Goal: Task Accomplishment & Management: Use online tool/utility

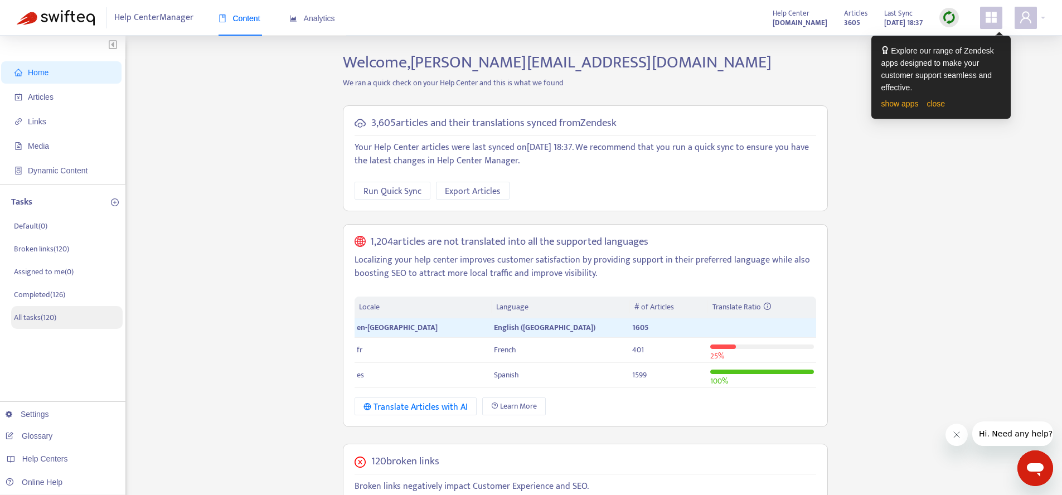
click at [66, 320] on li "All tasks ( 120 )" at bounding box center [67, 317] width 112 height 23
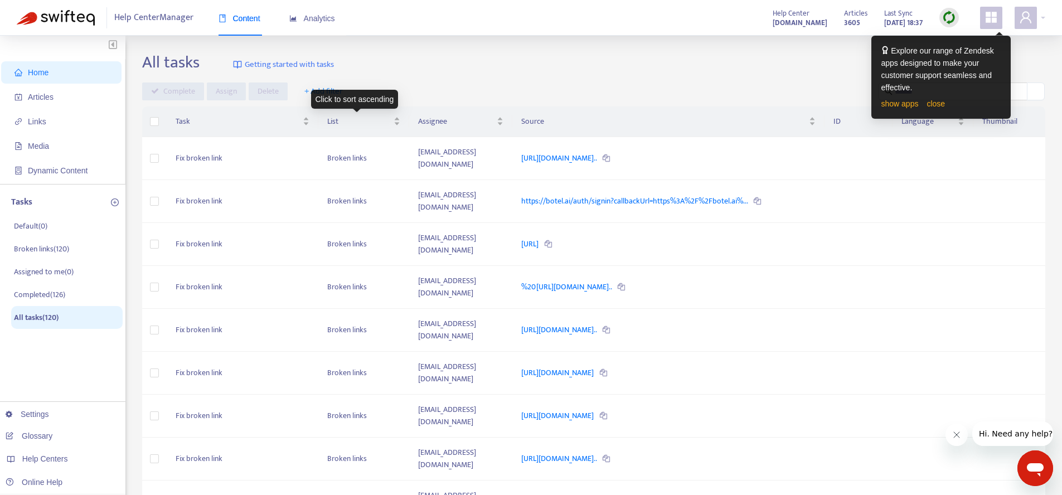
click at [338, 96] on div "Click to sort ascending" at bounding box center [355, 99] width 88 height 19
click at [326, 91] on div "Click to sort descending" at bounding box center [354, 99] width 92 height 19
click at [429, 72] on div "All tasks Getting started with tasks" at bounding box center [593, 64] width 903 height 25
click at [316, 86] on span "+ Add filter" at bounding box center [323, 91] width 38 height 13
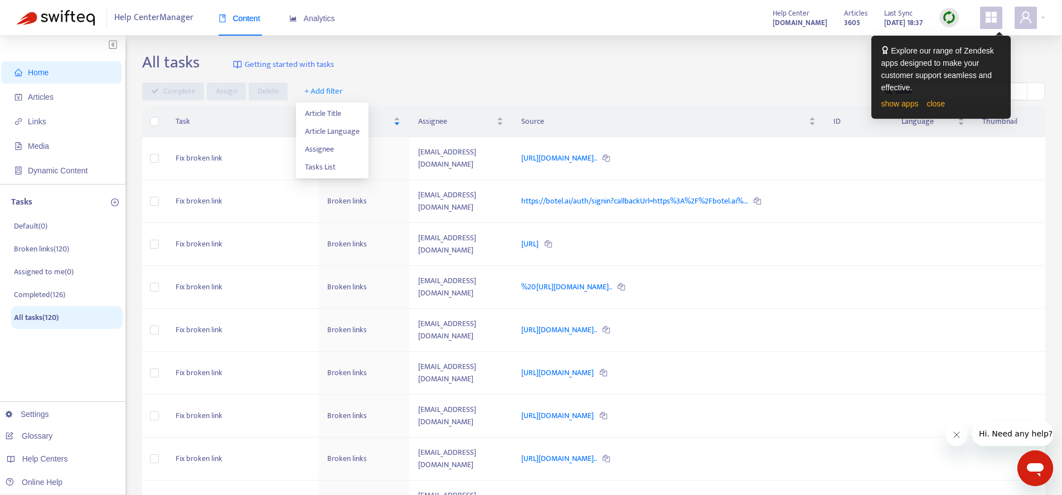
click at [414, 85] on div "Complete Assign Delete + Add filter" at bounding box center [593, 92] width 903 height 18
click at [51, 256] on li "Broken links ( 120 )" at bounding box center [67, 249] width 112 height 23
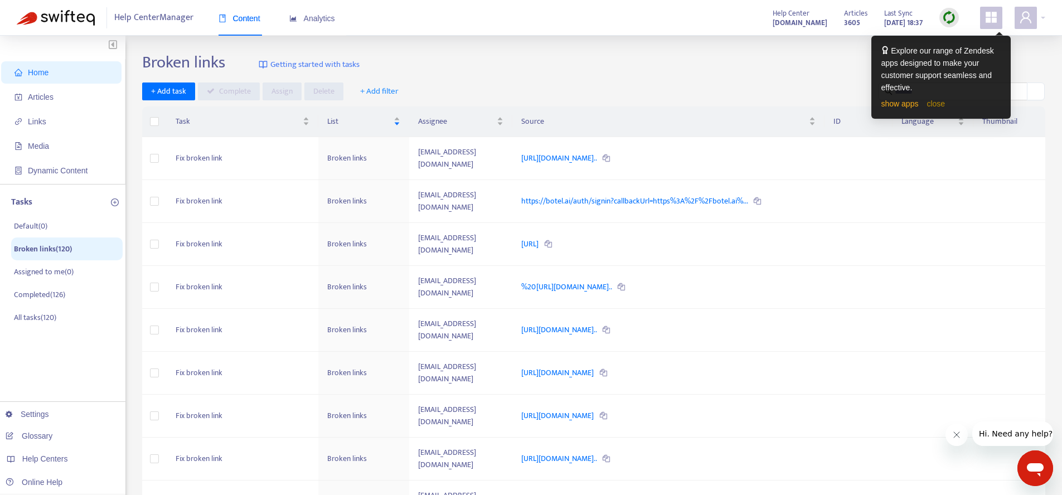
click at [945, 103] on link "close" at bounding box center [936, 103] width 18 height 9
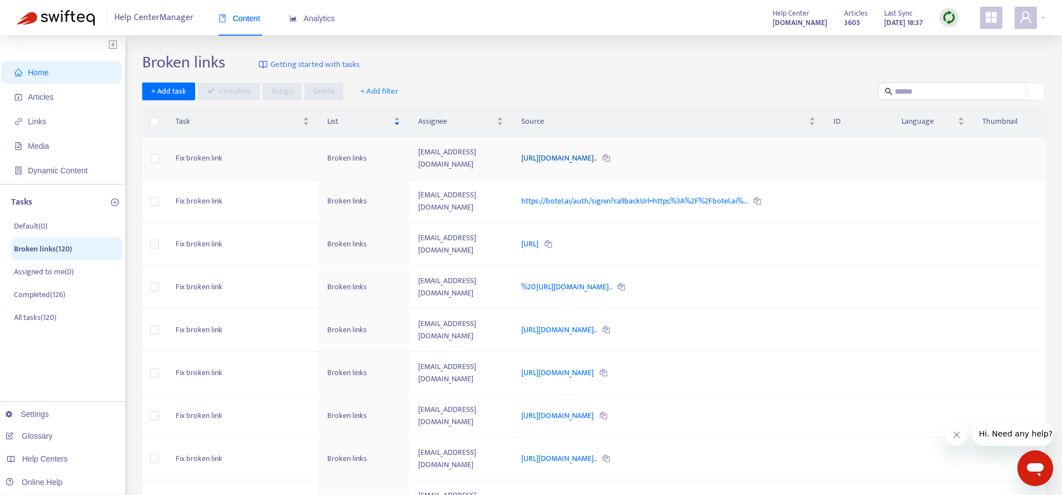
click at [550, 156] on link "[URL][DOMAIN_NAME].." at bounding box center [559, 158] width 77 height 13
click at [512, 160] on td "[EMAIL_ADDRESS][DOMAIN_NAME]" at bounding box center [460, 158] width 103 height 43
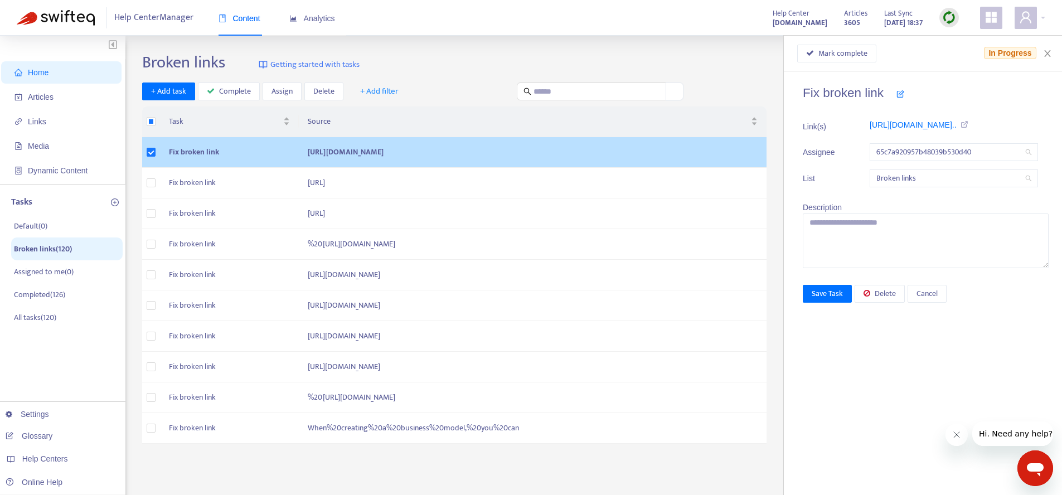
click at [430, 166] on td "[URL][DOMAIN_NAME]" at bounding box center [533, 152] width 468 height 31
click at [428, 157] on td "[URL][DOMAIN_NAME]" at bounding box center [533, 152] width 468 height 31
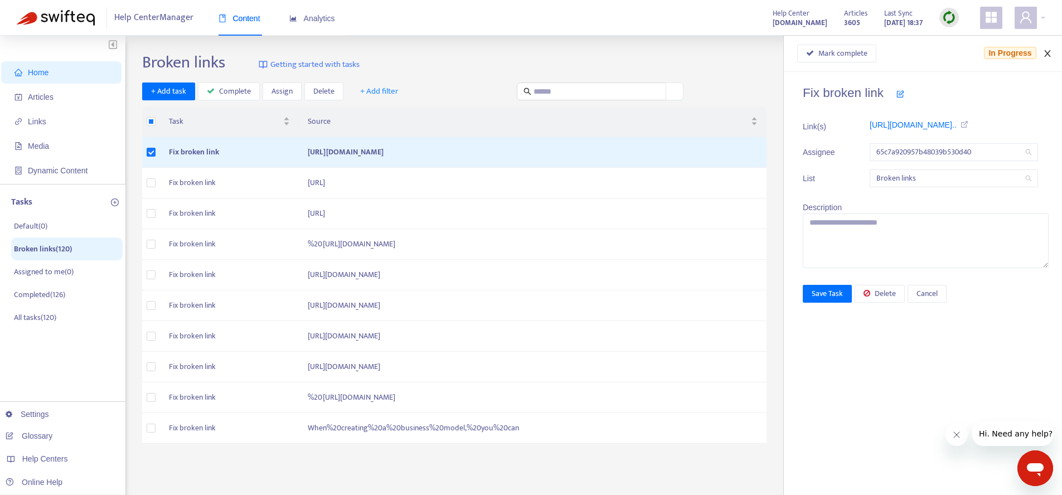
click at [1050, 51] on icon "close" at bounding box center [1047, 53] width 9 height 9
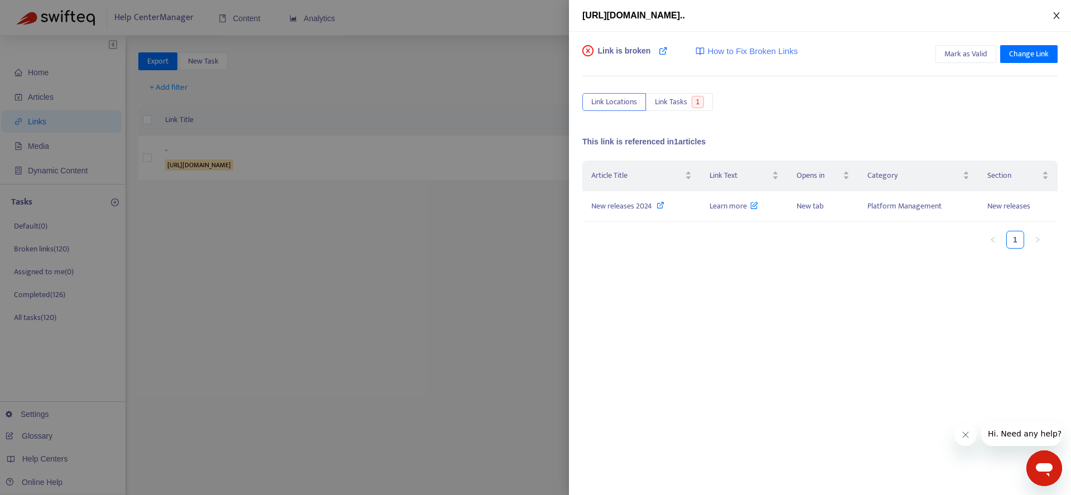
click at [1058, 20] on button "Close" at bounding box center [1056, 16] width 16 height 11
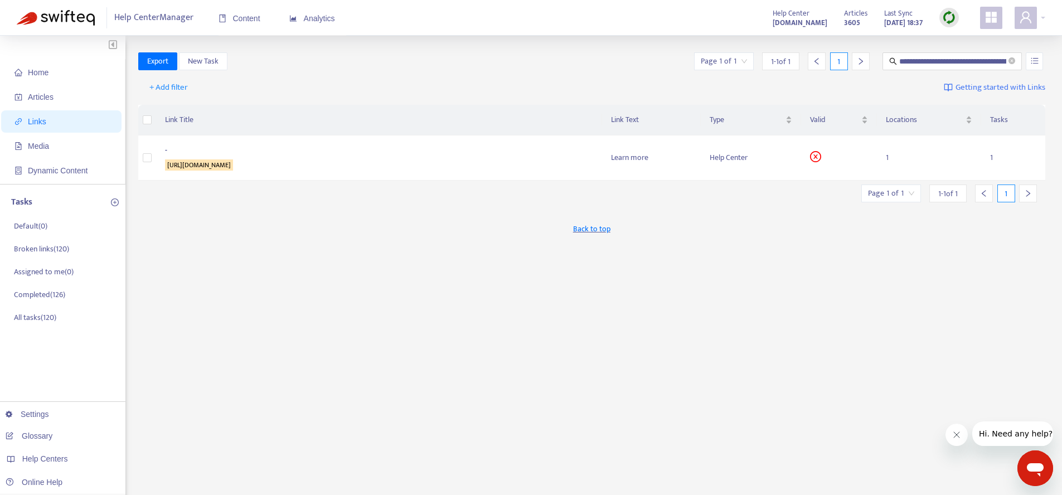
click at [245, 226] on div "Back to top" at bounding box center [592, 229] width 908 height 28
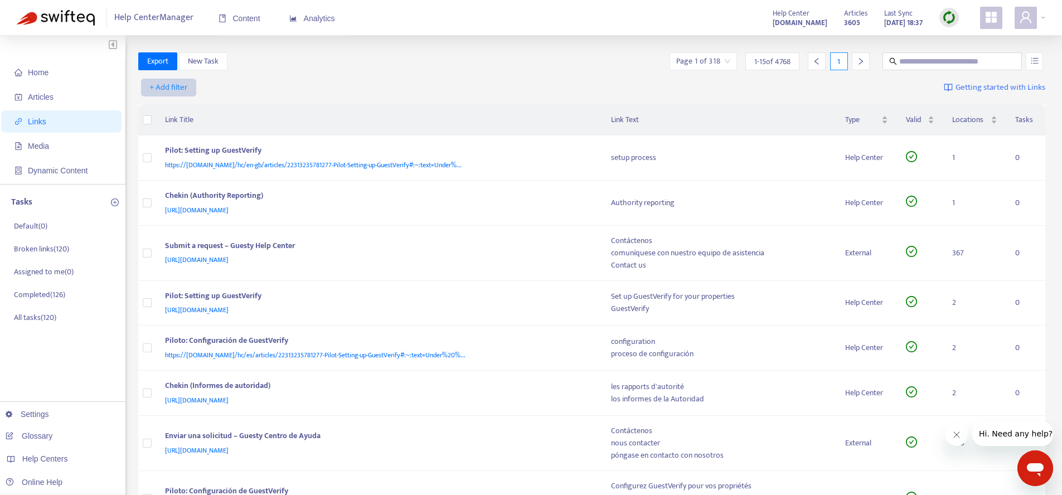
click at [186, 85] on span "+ Add filter" at bounding box center [168, 87] width 38 height 13
click at [171, 163] on span "Valid" at bounding box center [169, 163] width 38 height 12
click at [192, 89] on input "search" at bounding box center [180, 87] width 71 height 17
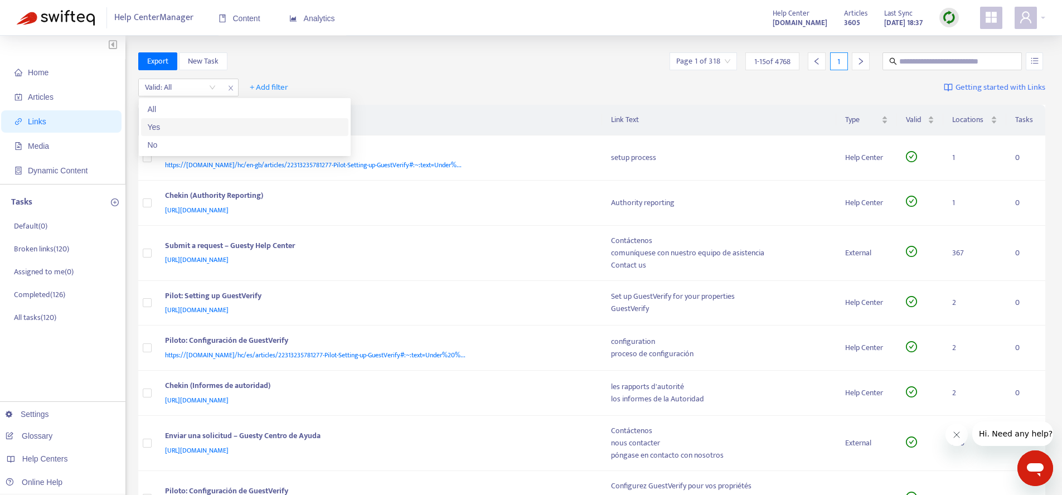
click at [185, 130] on div "Yes" at bounding box center [245, 127] width 194 height 12
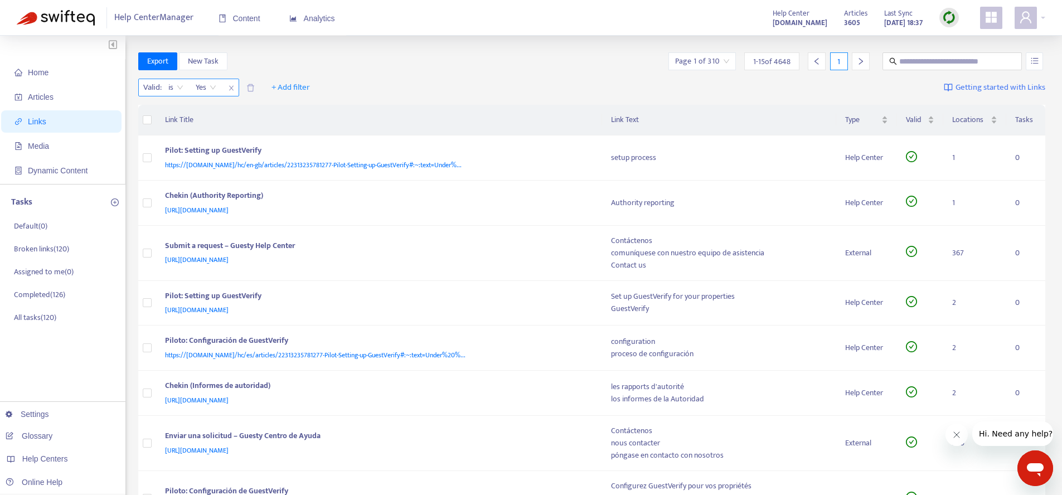
click at [168, 89] on div "is" at bounding box center [175, 87] width 27 height 17
click at [261, 66] on div "Export New Task Page 1 of 310 1 - 15 of 4648 1" at bounding box center [592, 61] width 908 height 18
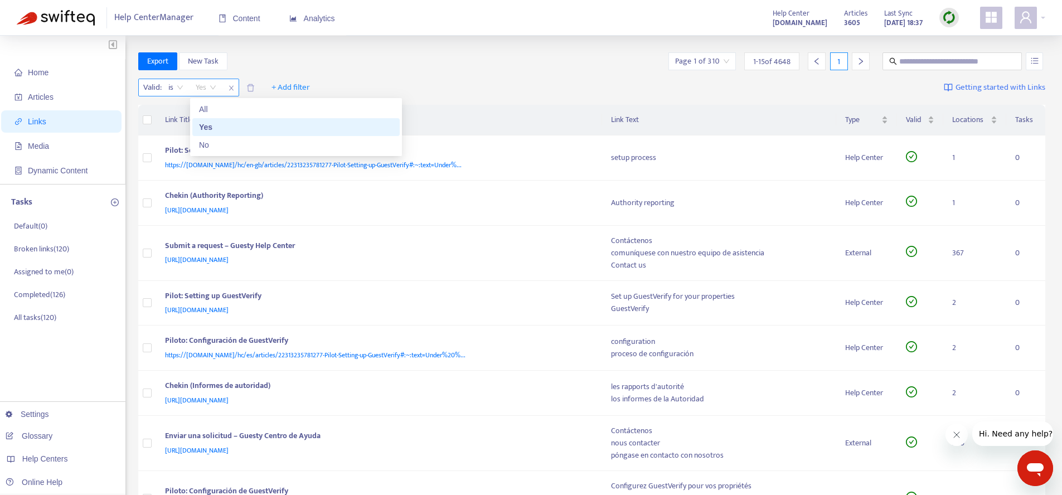
click at [205, 90] on span "Yes" at bounding box center [206, 87] width 21 height 17
click at [212, 143] on div "No" at bounding box center [296, 145] width 194 height 12
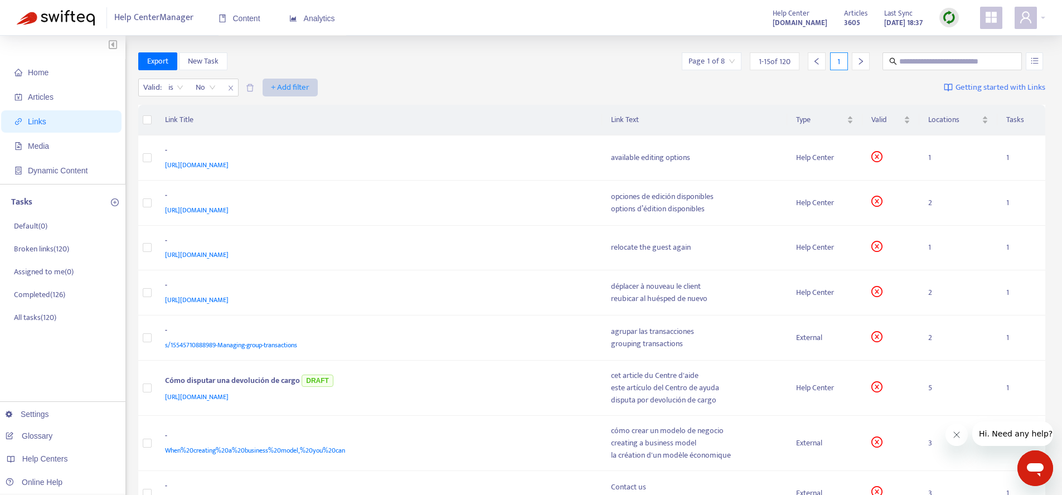
click at [289, 89] on span "+ Add filter" at bounding box center [290, 87] width 38 height 13
click at [296, 127] on span "Category" at bounding box center [291, 128] width 38 height 12
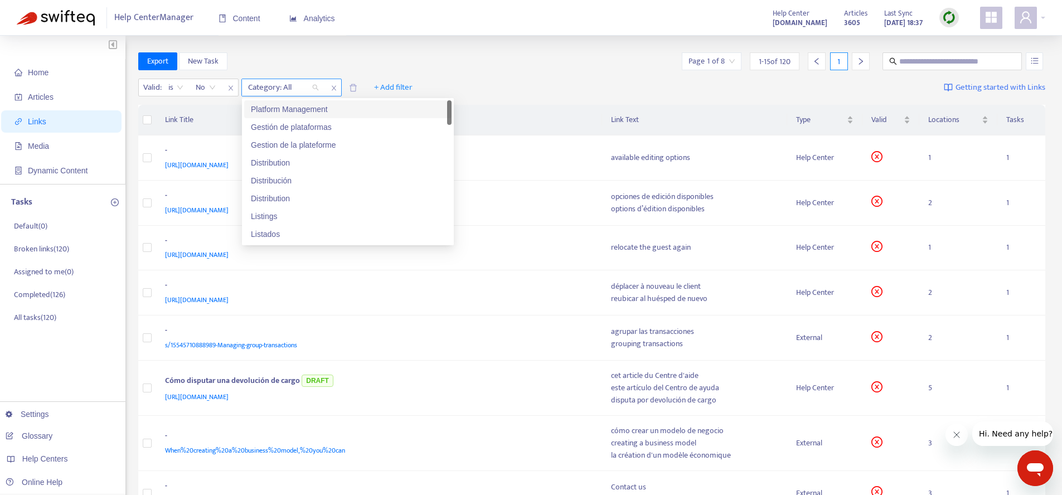
click at [316, 89] on div "Category: All" at bounding box center [283, 87] width 83 height 17
click at [328, 65] on div "Export New Task Page 1 of 8 1 - 15 of 120 1" at bounding box center [592, 61] width 908 height 18
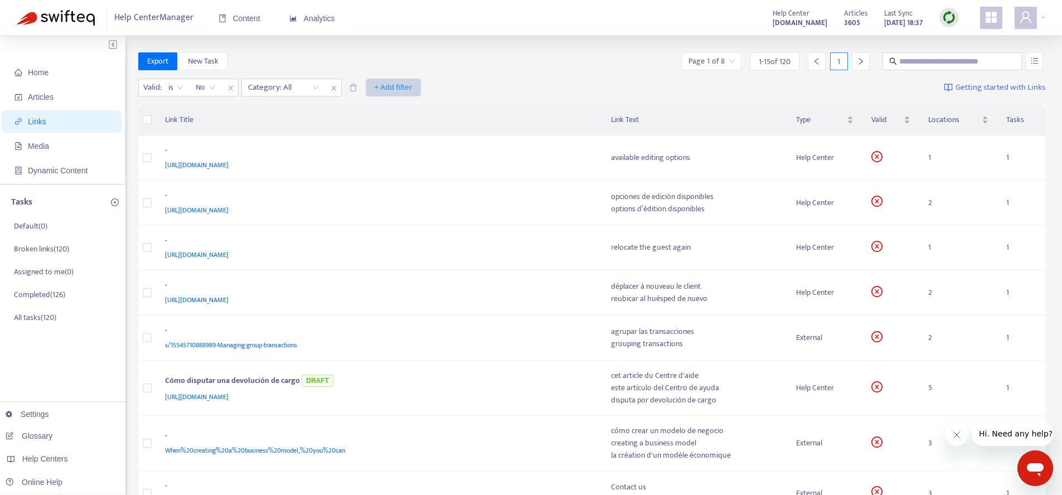
click at [378, 87] on span "+ Add filter" at bounding box center [393, 87] width 38 height 13
click at [386, 114] on span "Language" at bounding box center [394, 110] width 38 height 12
click at [418, 90] on div "Language: All" at bounding box center [386, 87] width 83 height 17
click at [411, 110] on div "en-[GEOGRAPHIC_DATA]" at bounding box center [451, 109] width 194 height 12
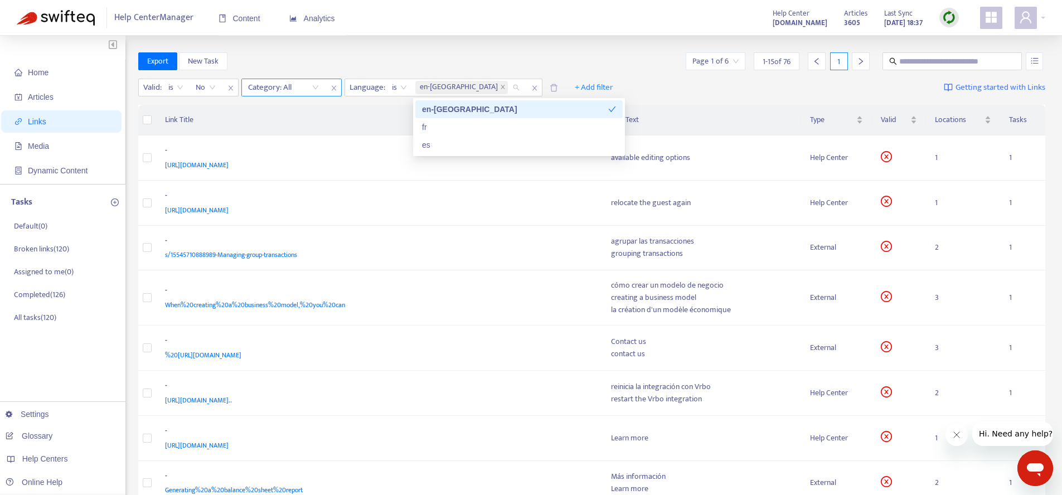
click at [315, 89] on div "Category: All" at bounding box center [283, 87] width 83 height 17
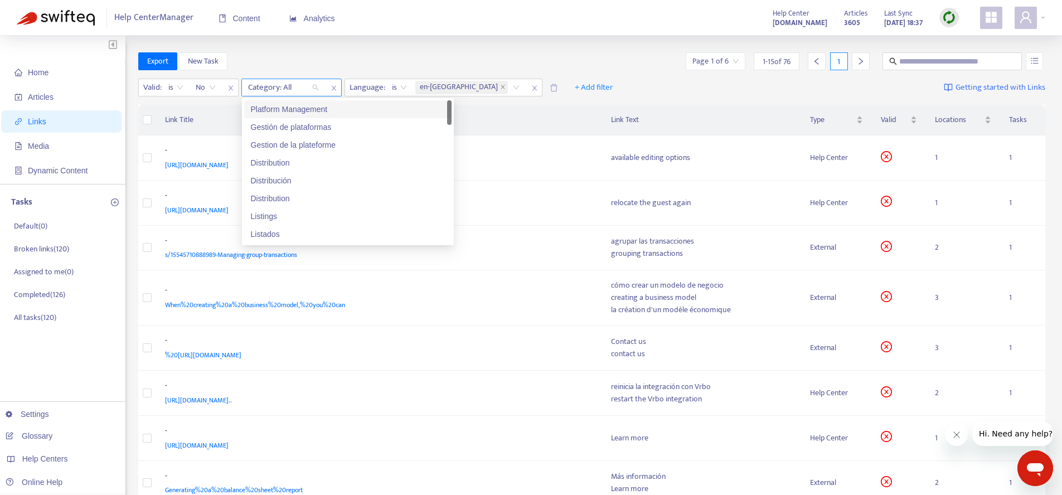
click at [315, 88] on div "Category: All" at bounding box center [283, 87] width 83 height 17
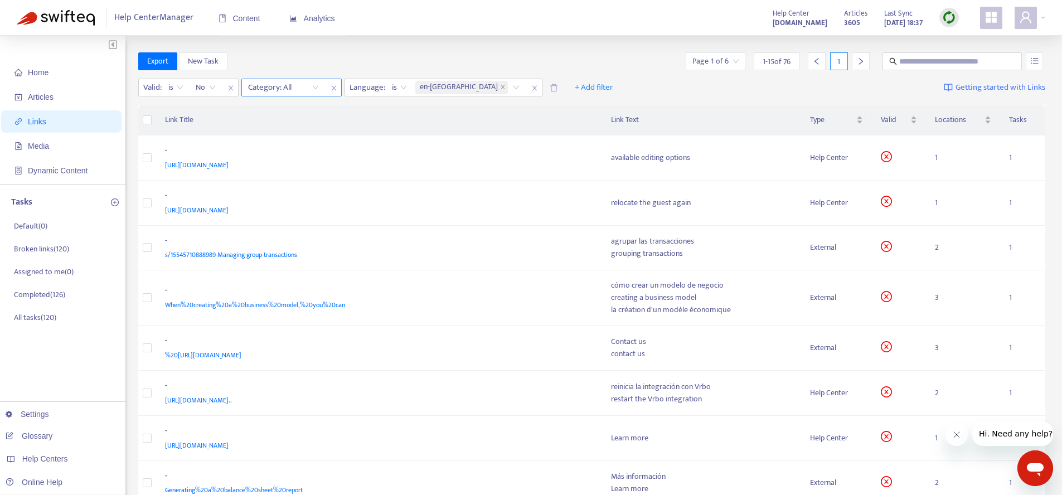
click at [337, 89] on icon "close" at bounding box center [334, 88] width 7 height 7
click at [472, 88] on span "+ Add filter" at bounding box center [491, 87] width 38 height 13
click at [438, 113] on span "Category" at bounding box center [432, 110] width 38 height 12
click at [459, 90] on div "Category: All" at bounding box center [484, 87] width 83 height 17
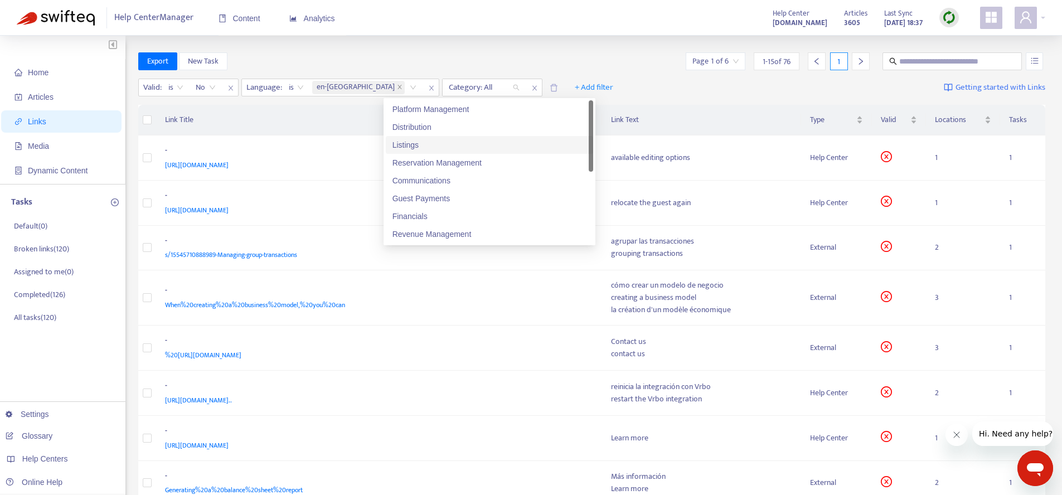
click at [451, 142] on div "Listings" at bounding box center [490, 145] width 194 height 12
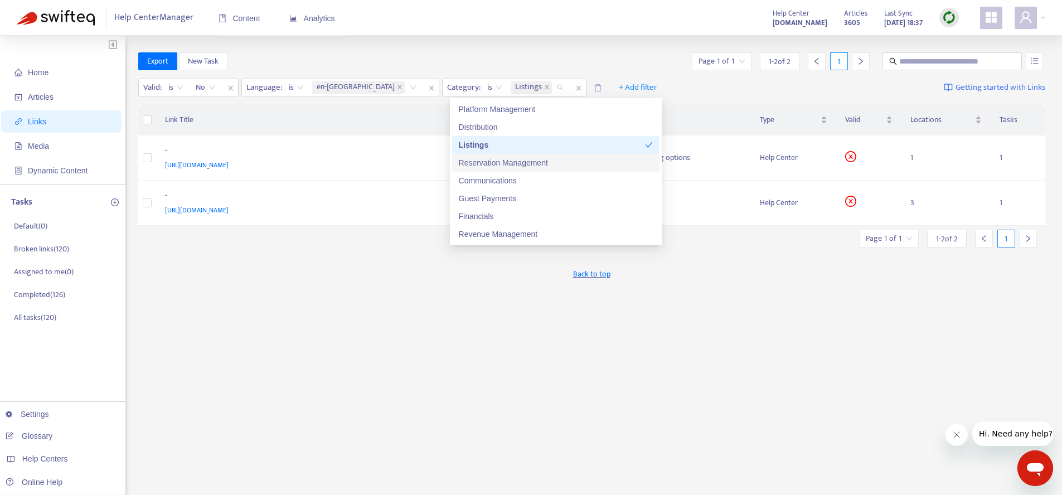
click at [515, 163] on div "Reservation Management" at bounding box center [556, 163] width 194 height 12
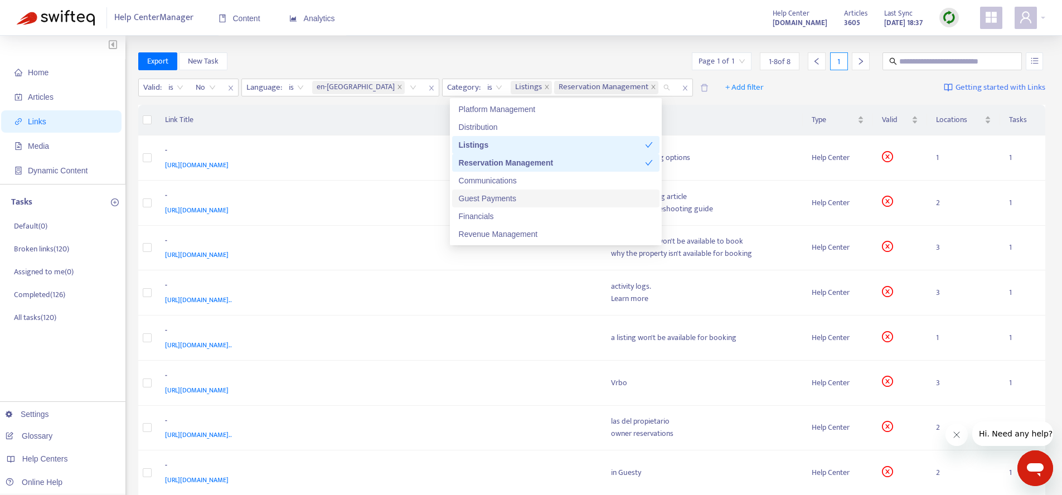
scroll to position [7, 0]
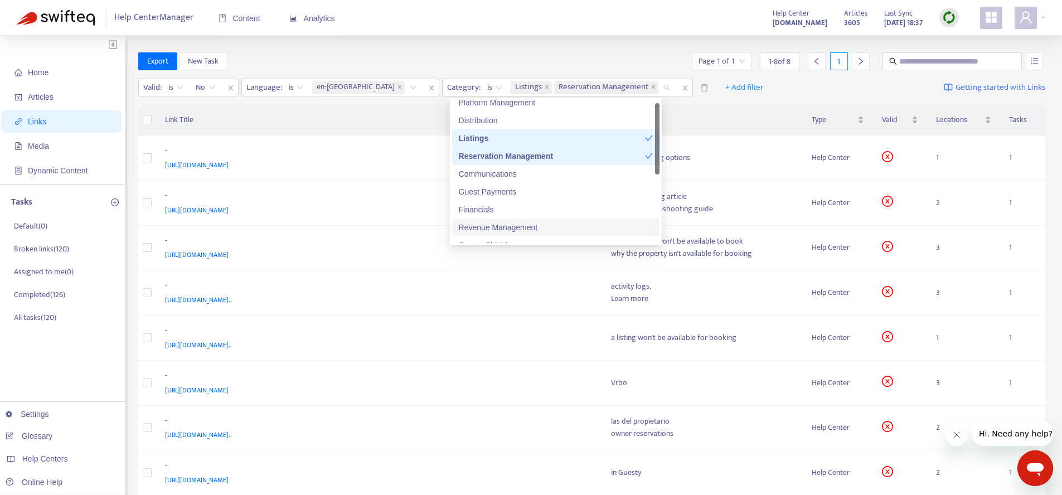
click at [518, 222] on div "Revenue Management" at bounding box center [556, 227] width 194 height 12
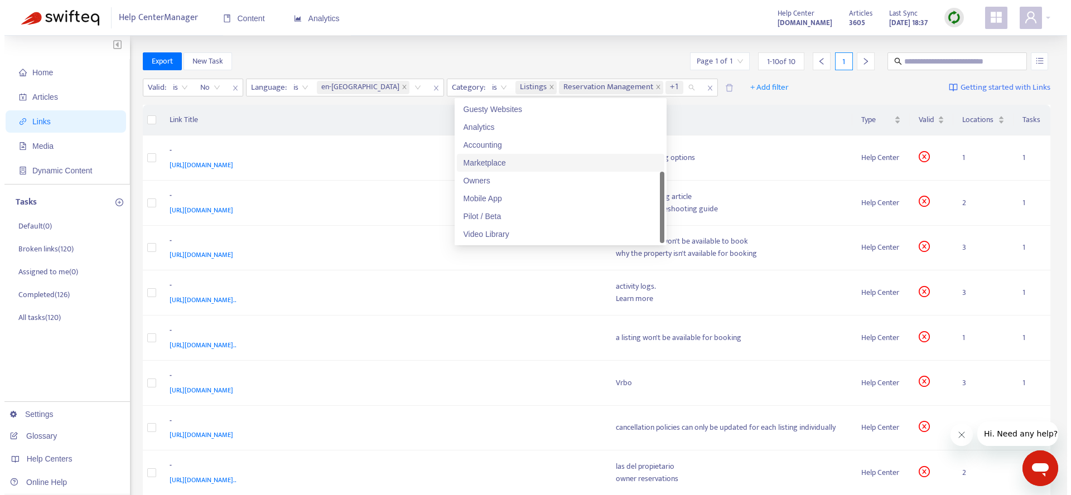
scroll to position [7, 0]
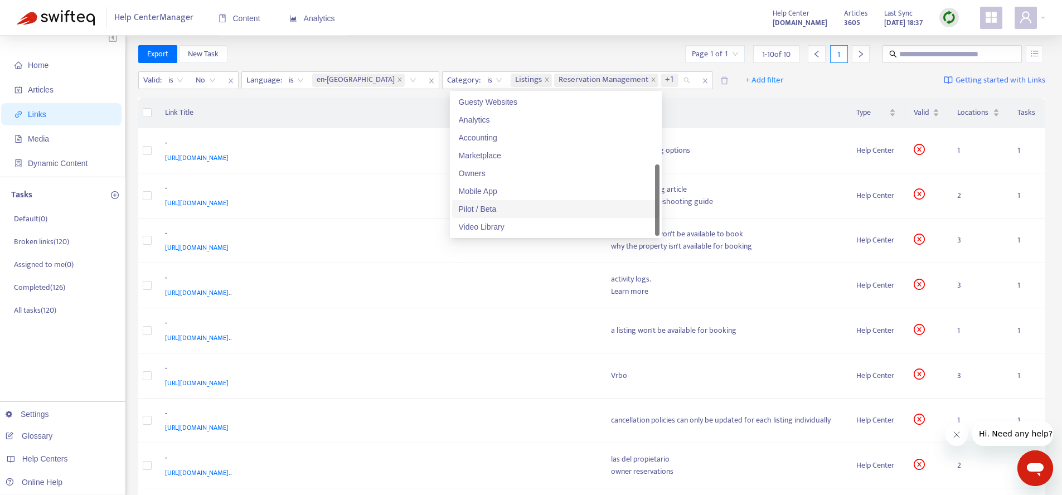
click at [517, 209] on div "Pilot / Beta" at bounding box center [556, 209] width 194 height 12
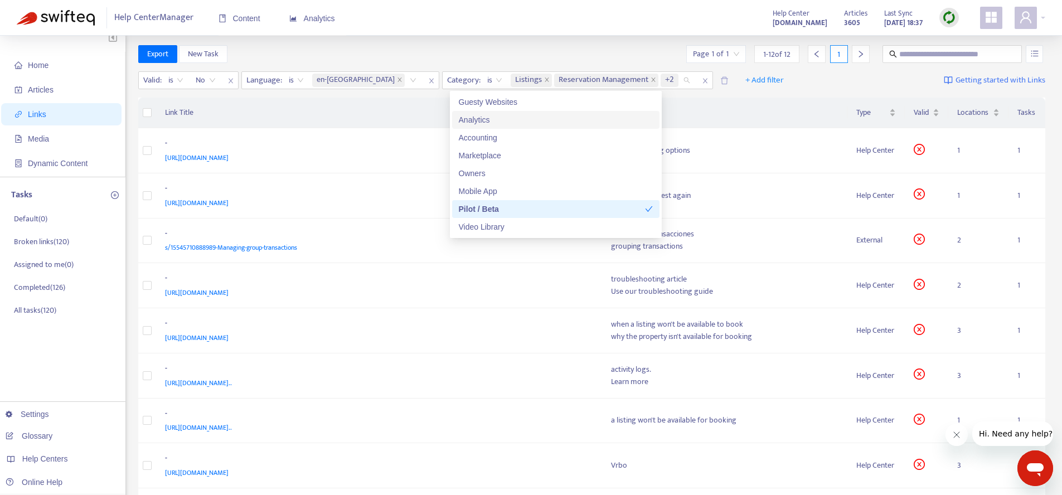
click at [559, 50] on div "Export New Task Page 1 of 1 1 - 12 of 12 1" at bounding box center [592, 54] width 908 height 18
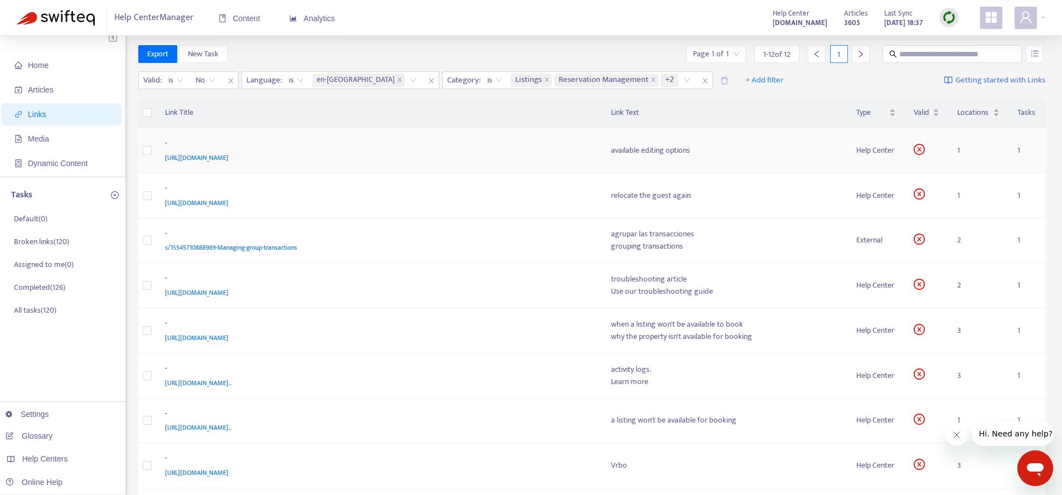
click at [525, 163] on div "https://help.guesty.com/hc/en-gb/articles/28050640841373#h_01JXJ0JRAGKYH8TSSPP9…" at bounding box center [377, 158] width 424 height 12
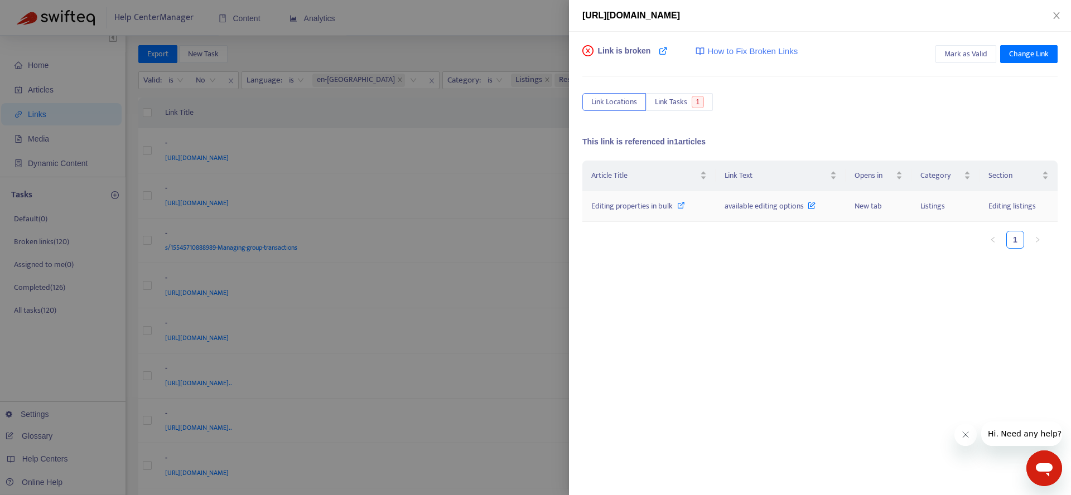
click at [667, 207] on span "Editing properties in bulk" at bounding box center [631, 206] width 81 height 13
click at [791, 206] on span "available editing options" at bounding box center [769, 206] width 91 height 13
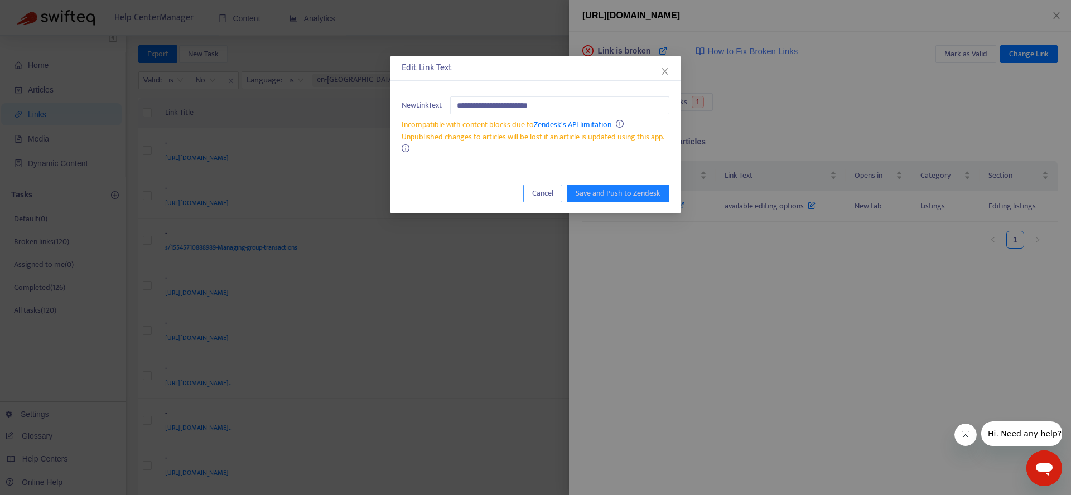
click at [551, 197] on span "Cancel" at bounding box center [542, 193] width 21 height 12
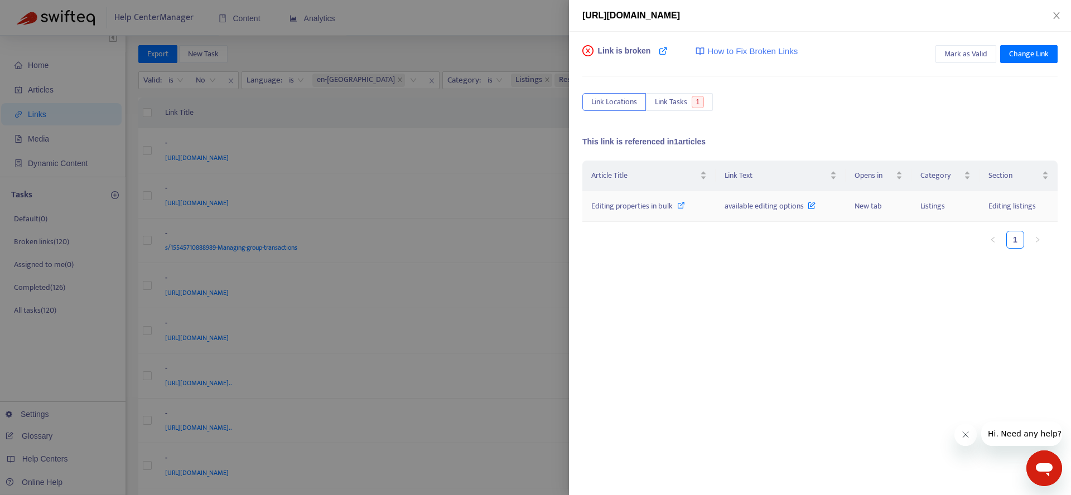
click at [808, 205] on icon at bounding box center [811, 203] width 8 height 12
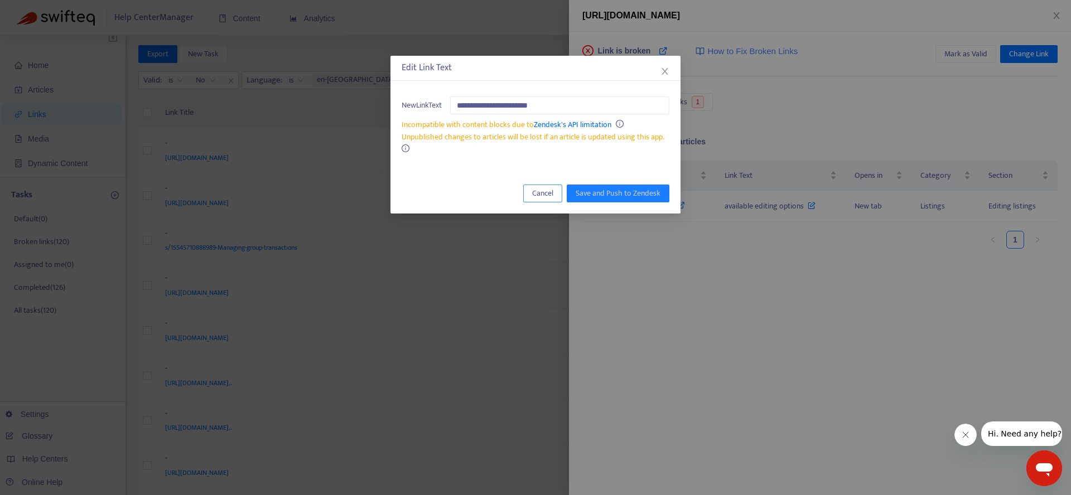
click at [544, 189] on span "Cancel" at bounding box center [542, 193] width 21 height 12
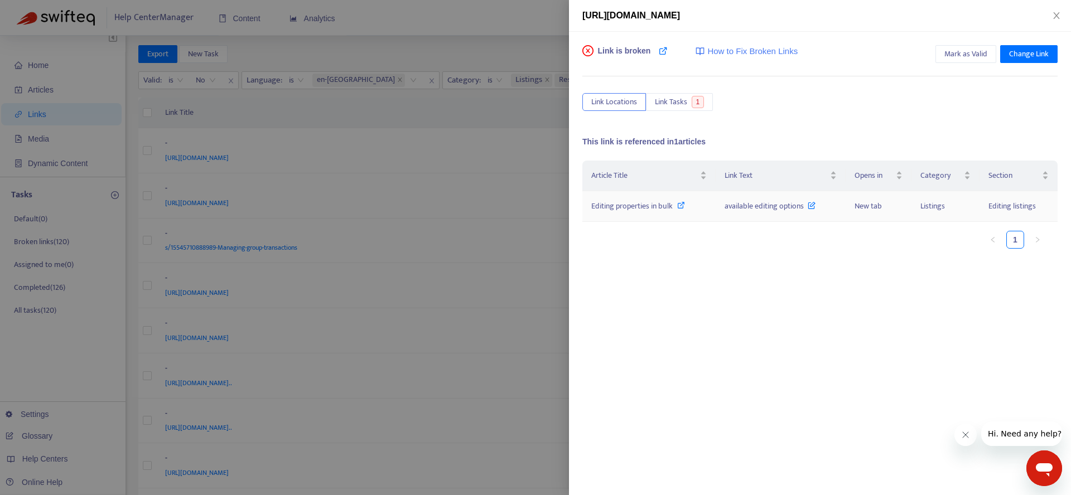
click at [653, 210] on span "Editing properties in bulk" at bounding box center [631, 206] width 81 height 13
click at [486, 258] on div at bounding box center [535, 247] width 1071 height 495
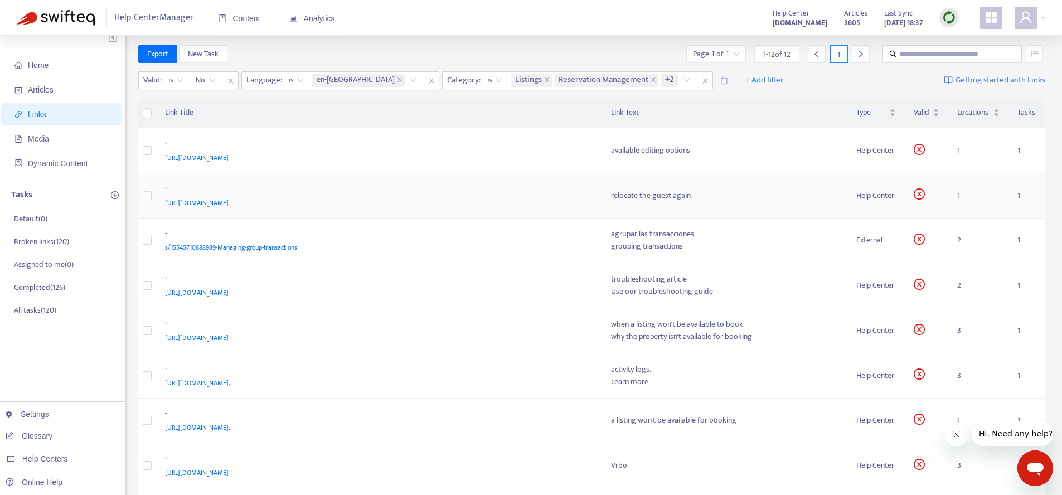
click at [229, 202] on span "https://help.guesty.com/hc/en-gb/articles/27544107503261#h_01JVMJ1QPSV8D6G78NQ0…" at bounding box center [197, 202] width 64 height 11
click at [515, 204] on div "https://help.guesty.com/hc/en-gb/articles/27544107503261#h_01JVMJ1QPSV8D6G78NQ0…" at bounding box center [377, 203] width 424 height 12
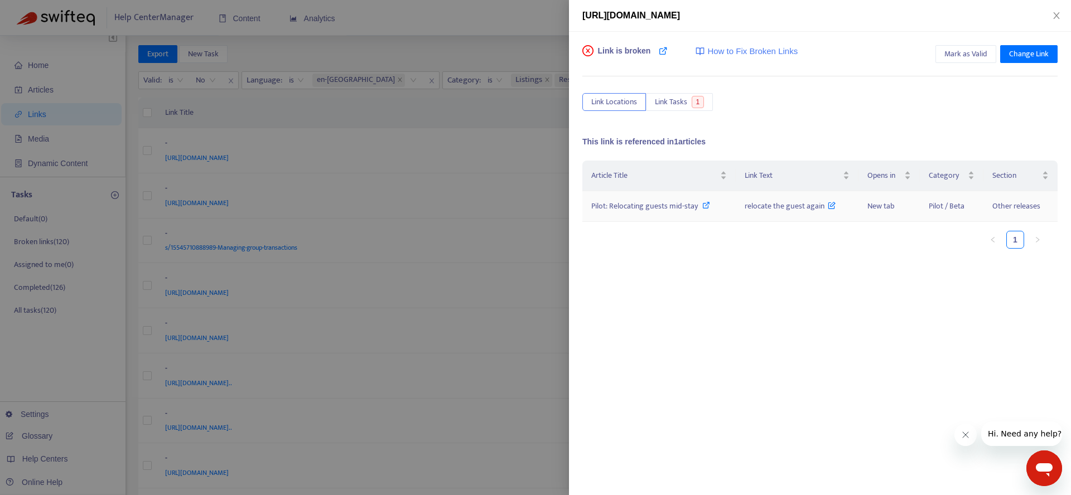
click at [676, 208] on span "Pilot: Relocating guests mid-stay" at bounding box center [644, 206] width 106 height 13
click at [442, 284] on div at bounding box center [535, 247] width 1071 height 495
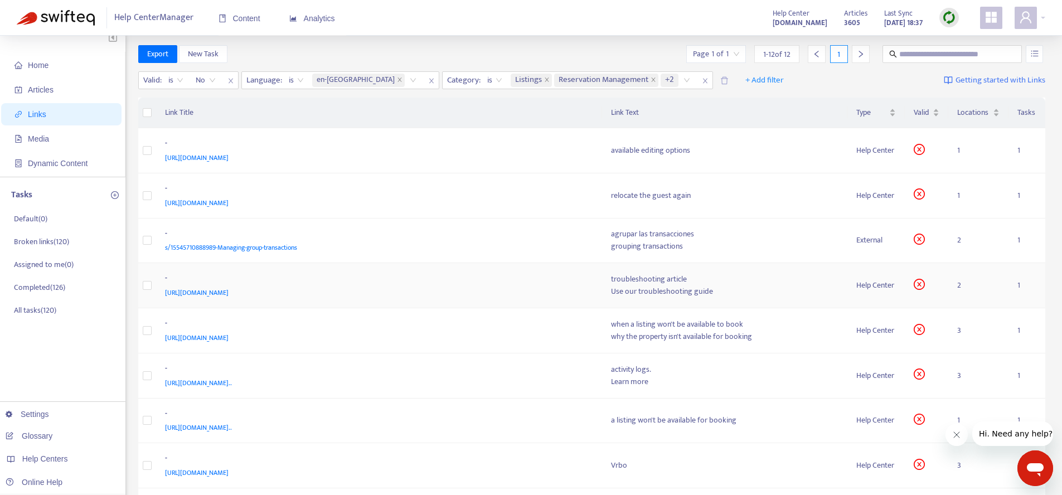
click at [555, 285] on div "-" at bounding box center [377, 279] width 424 height 14
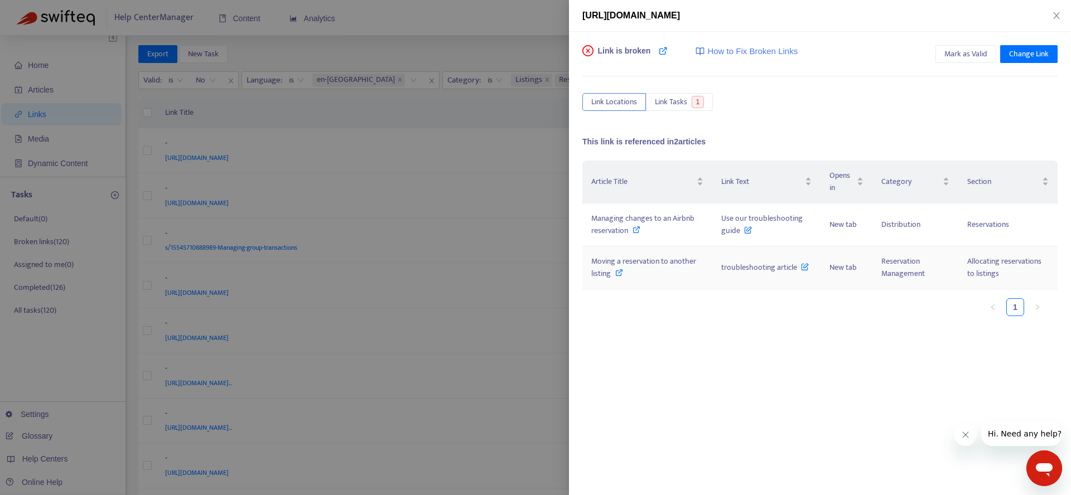
click at [621, 272] on icon at bounding box center [619, 273] width 8 height 8
click at [778, 268] on span "troubleshooting article" at bounding box center [765, 267] width 88 height 13
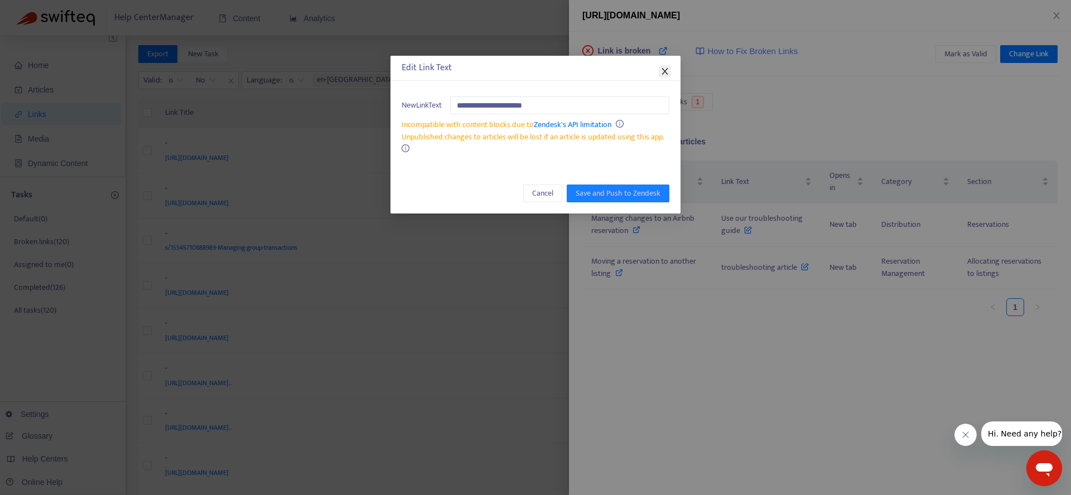
click at [667, 76] on button "Close" at bounding box center [664, 71] width 12 height 12
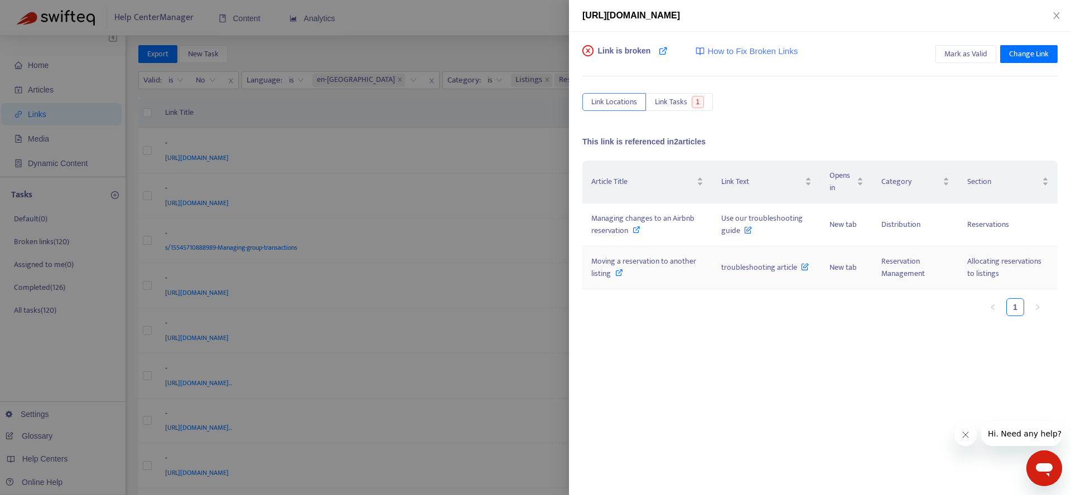
click at [800, 266] on span "troubleshooting article" at bounding box center [765, 267] width 88 height 13
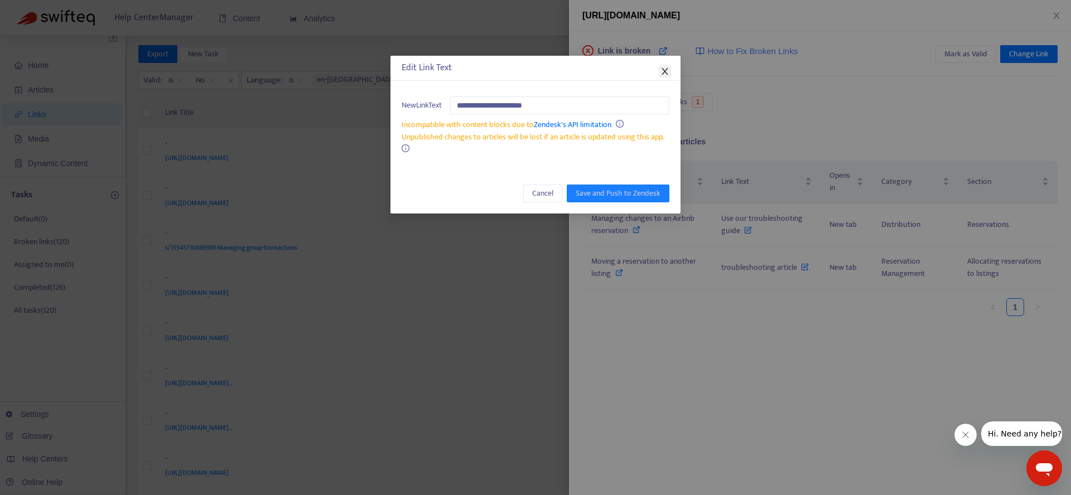
click at [666, 74] on icon "close" at bounding box center [664, 71] width 9 height 9
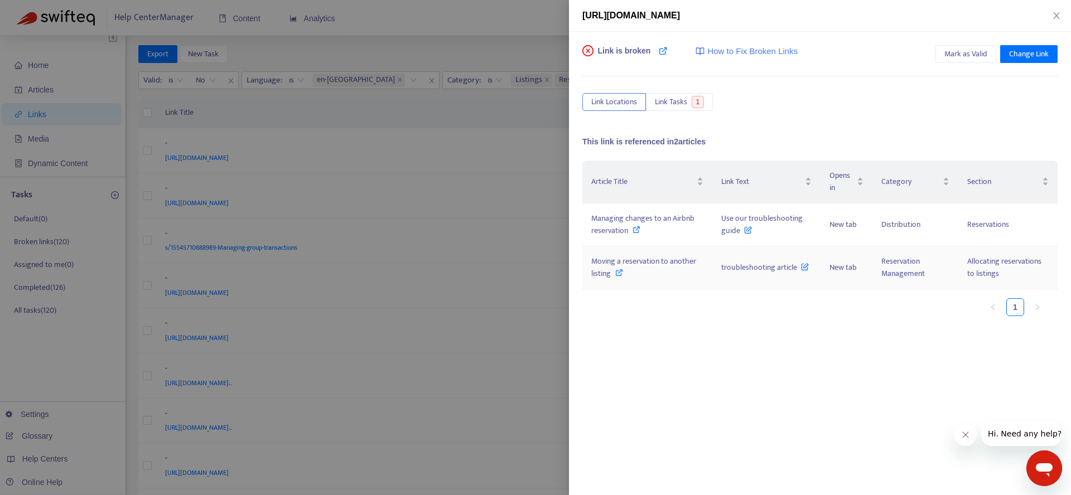
click at [789, 269] on span "troubleshooting article" at bounding box center [765, 267] width 88 height 13
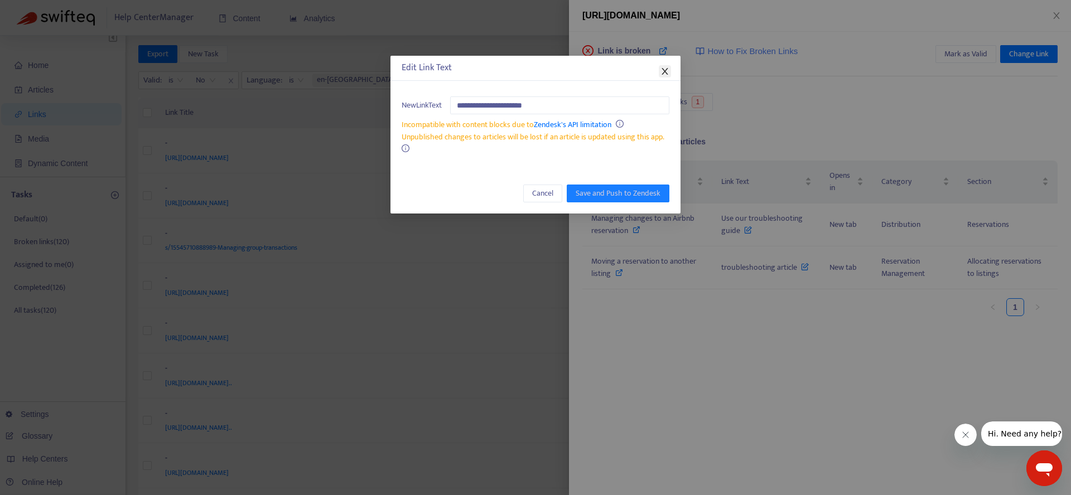
click at [666, 72] on icon "close" at bounding box center [664, 71] width 9 height 9
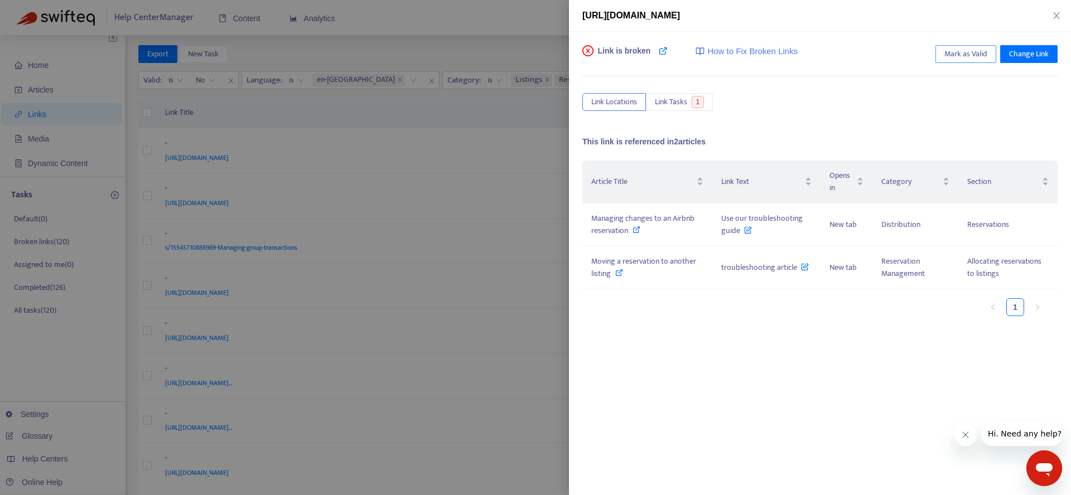
click at [979, 55] on span "Mark as Valid" at bounding box center [965, 54] width 43 height 12
click at [942, 59] on span "Unmark as Valid" at bounding box center [960, 54] width 52 height 12
click at [954, 57] on span "Mark as Valid" at bounding box center [965, 54] width 43 height 12
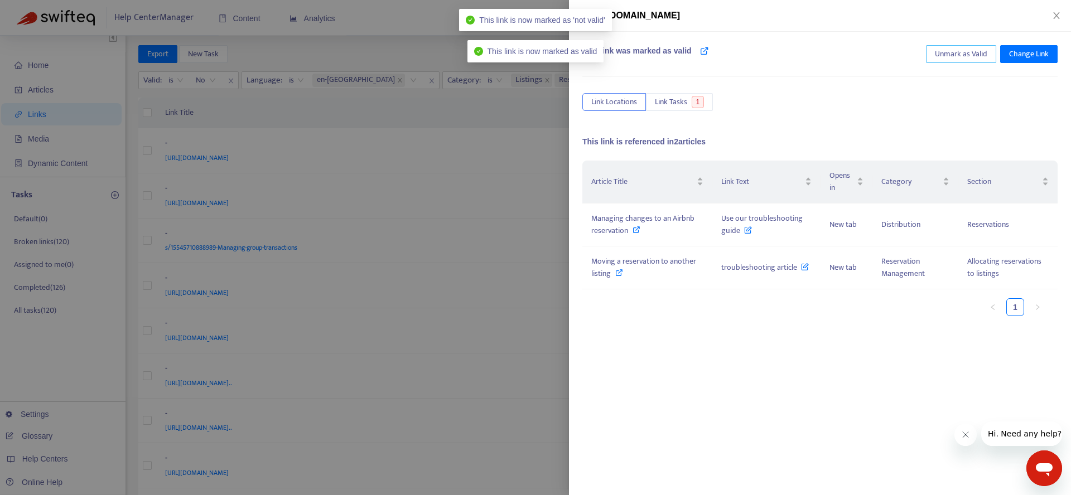
click at [954, 57] on span "Unmark as Valid" at bounding box center [960, 54] width 52 height 12
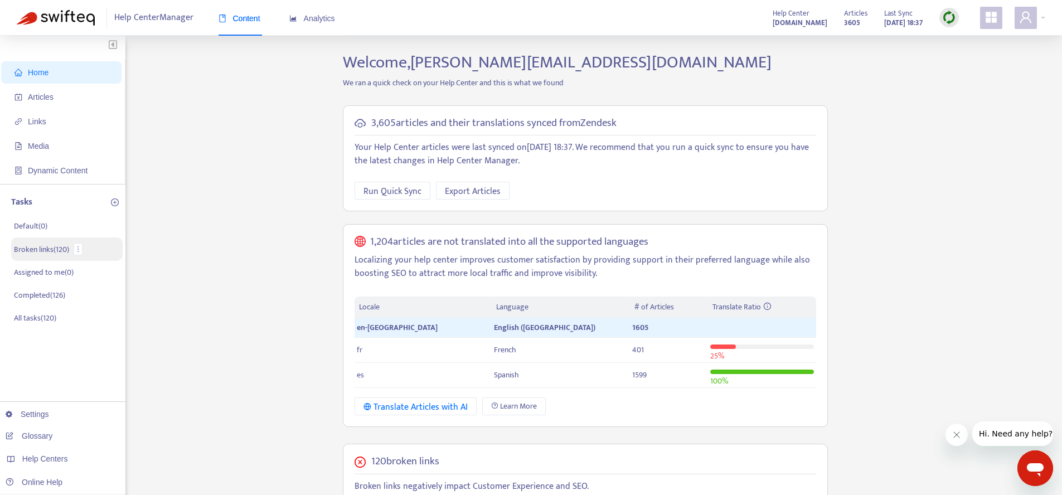
click at [47, 252] on p "Broken links ( 120 )" at bounding box center [41, 250] width 55 height 12
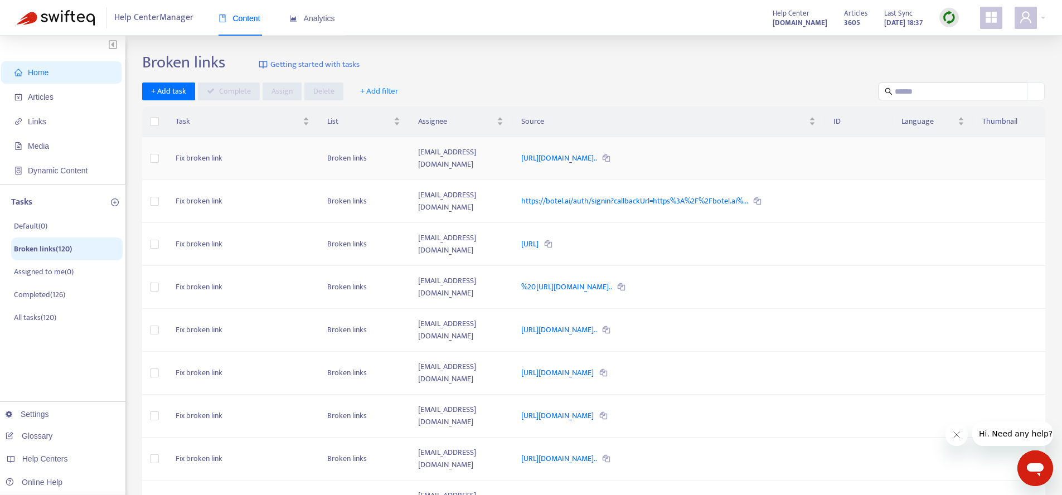
click at [461, 158] on td "[EMAIL_ADDRESS][DOMAIN_NAME]" at bounding box center [460, 158] width 103 height 43
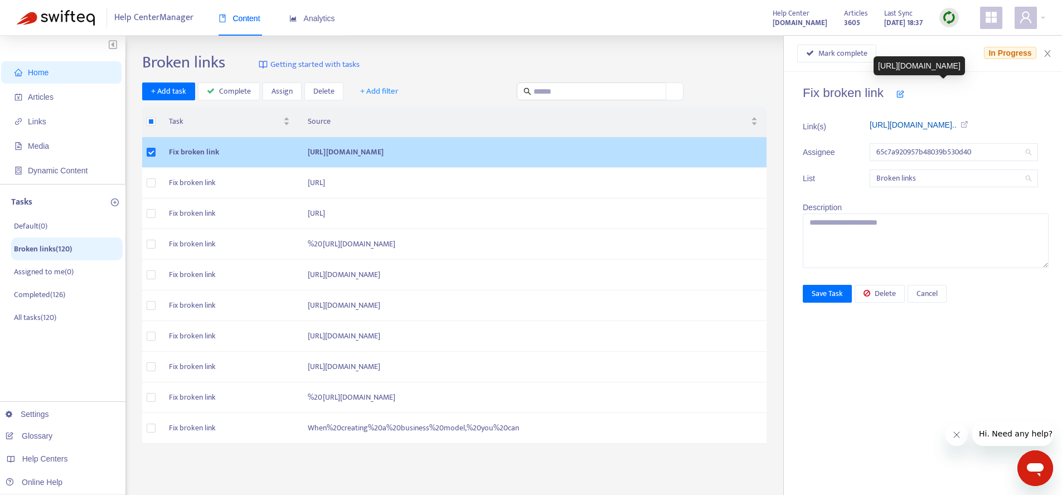
click at [923, 127] on link "[URL][DOMAIN_NAME].." at bounding box center [913, 124] width 87 height 9
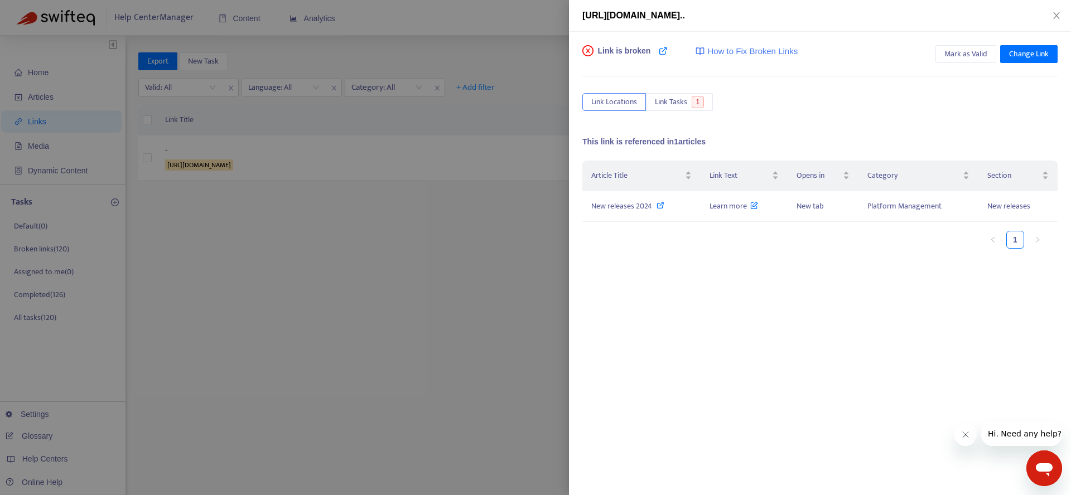
click at [359, 274] on div at bounding box center [535, 247] width 1071 height 495
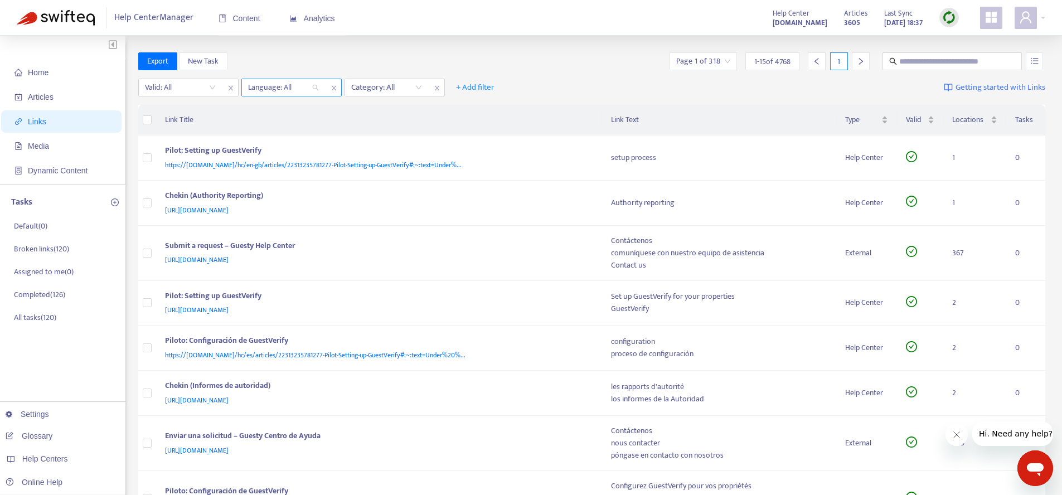
click at [306, 89] on div at bounding box center [277, 87] width 67 height 13
click at [283, 112] on div "en-[GEOGRAPHIC_DATA]" at bounding box center [348, 109] width 194 height 12
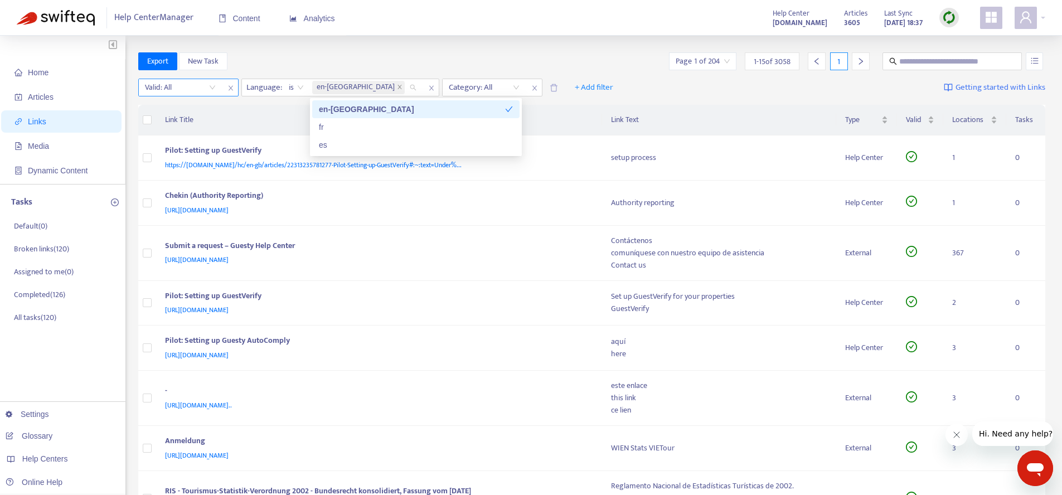
click at [216, 88] on div "Valid: All" at bounding box center [180, 87] width 83 height 17
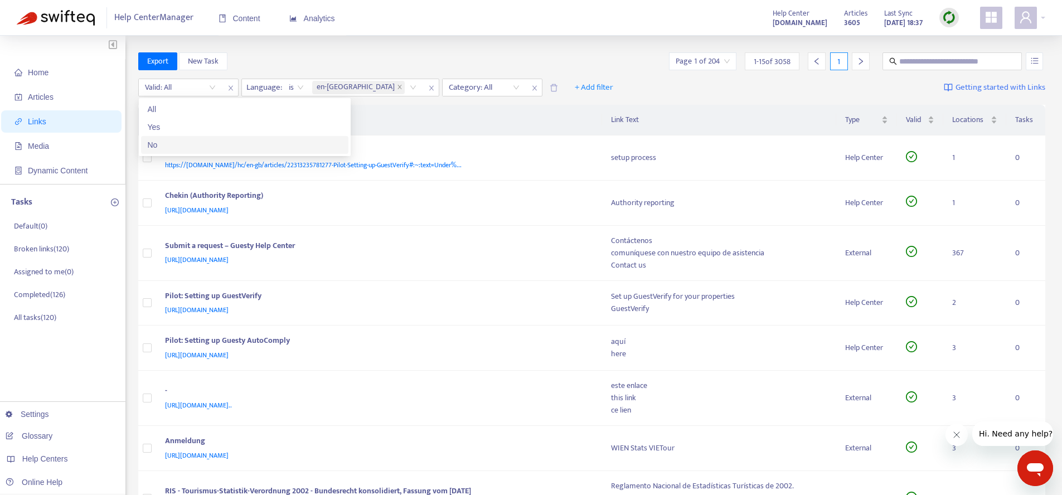
click at [193, 141] on div "No" at bounding box center [245, 145] width 194 height 12
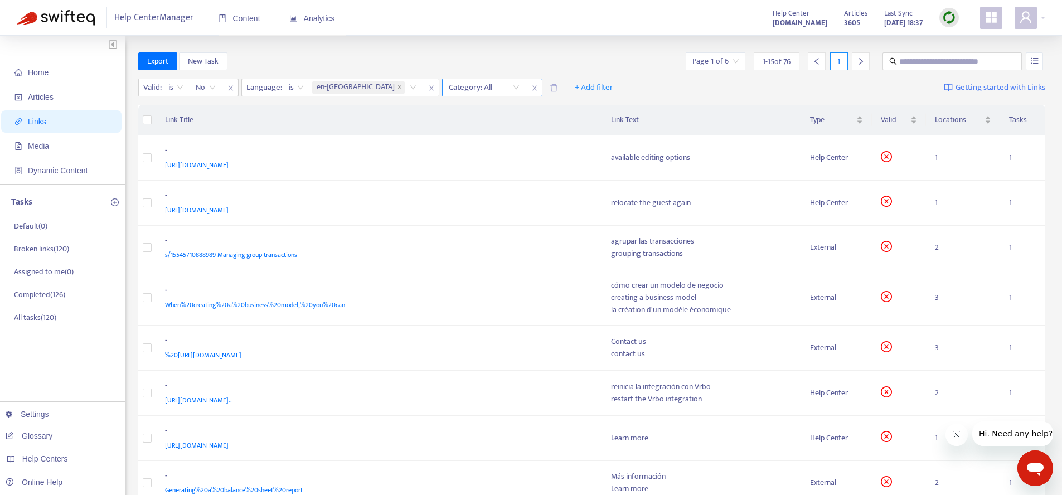
click at [458, 89] on div "Category: All" at bounding box center [484, 87] width 83 height 17
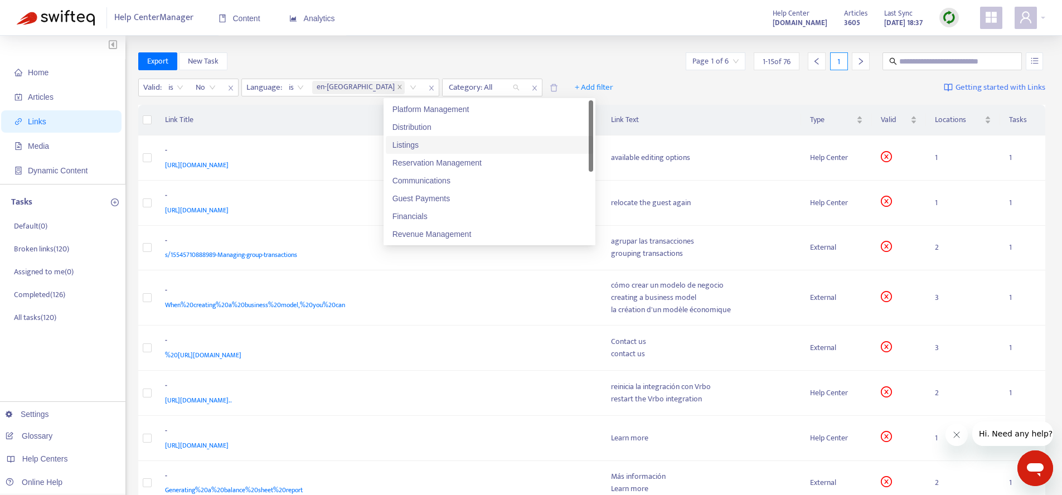
click at [421, 148] on div "Listings" at bounding box center [490, 145] width 194 height 12
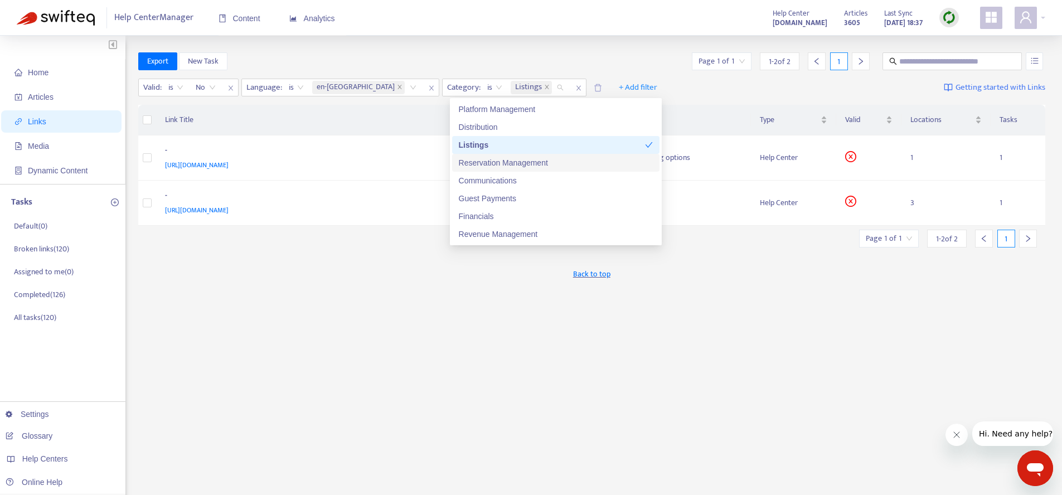
click at [482, 165] on div "Reservation Management" at bounding box center [556, 163] width 194 height 12
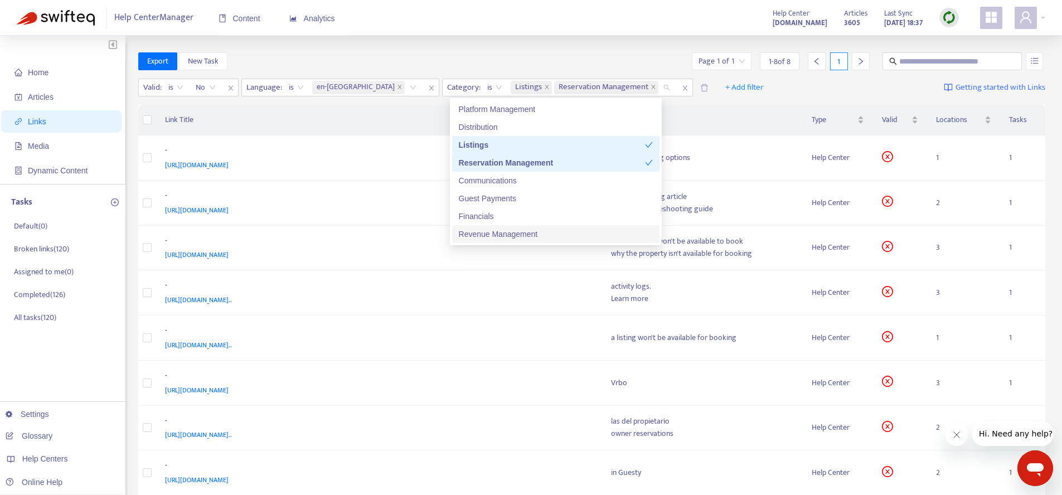
click at [496, 235] on div "Revenue Management" at bounding box center [556, 234] width 194 height 12
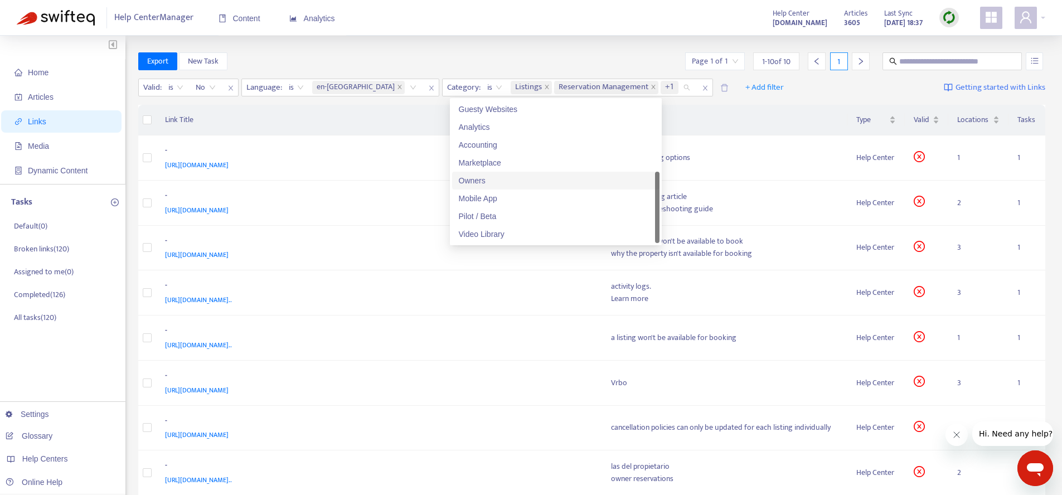
scroll to position [7, 0]
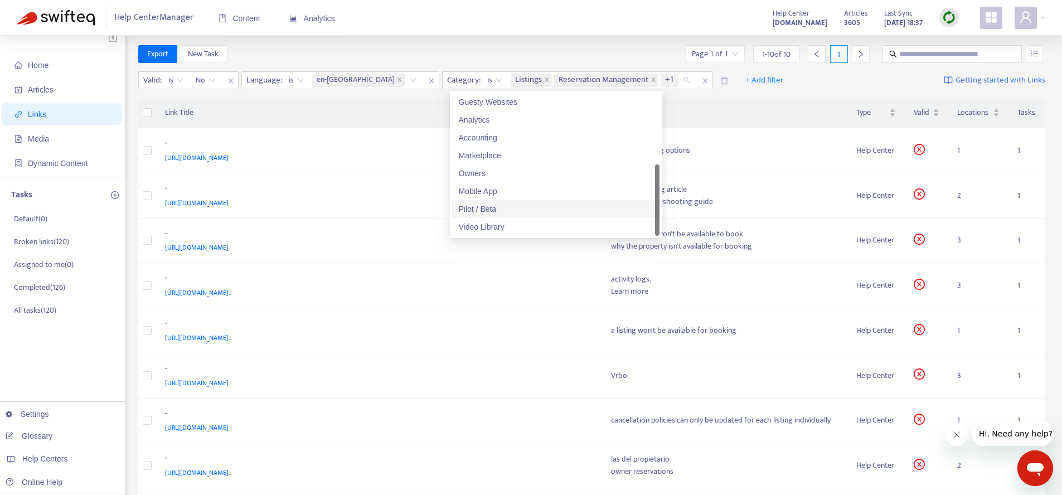
click at [515, 204] on div "Pilot / Beta" at bounding box center [556, 209] width 194 height 12
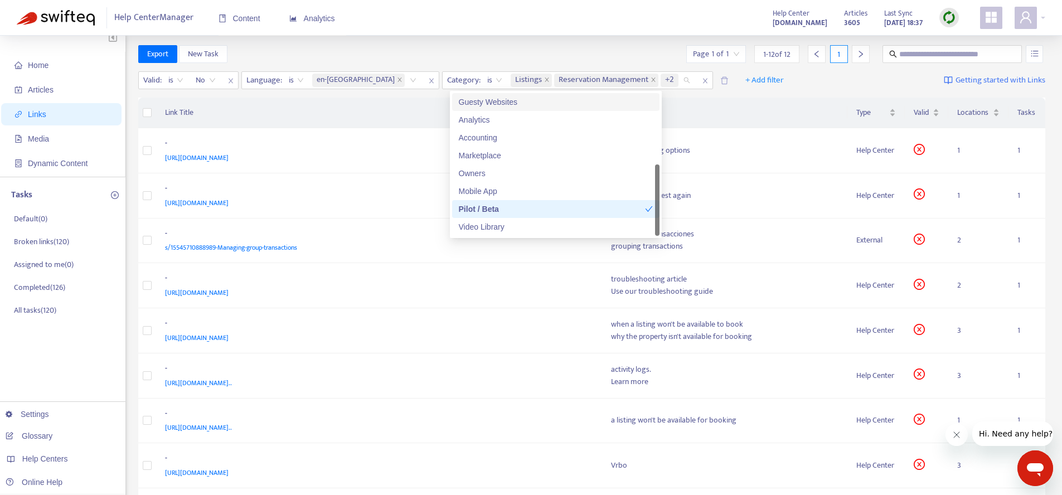
click at [594, 40] on div "Home Articles Links Media Dynamic Content Tasks Default ( 0 ) Broken links ( 12…" at bounding box center [531, 379] width 1062 height 703
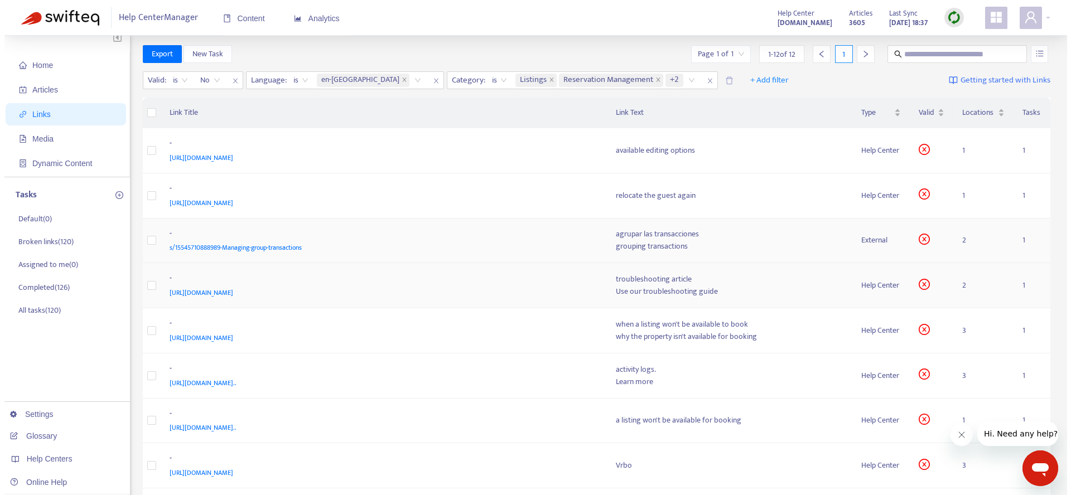
scroll to position [0, 0]
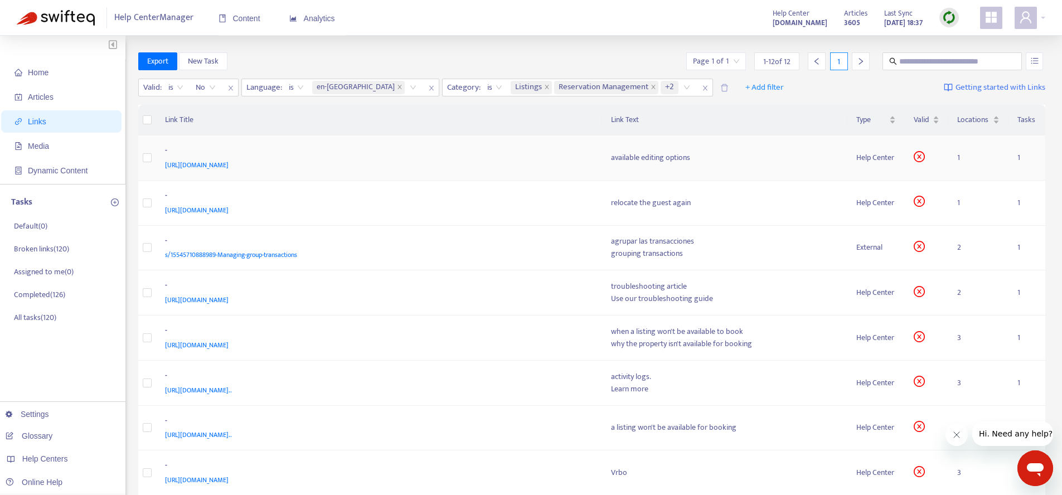
click at [522, 156] on div "-" at bounding box center [377, 151] width 424 height 14
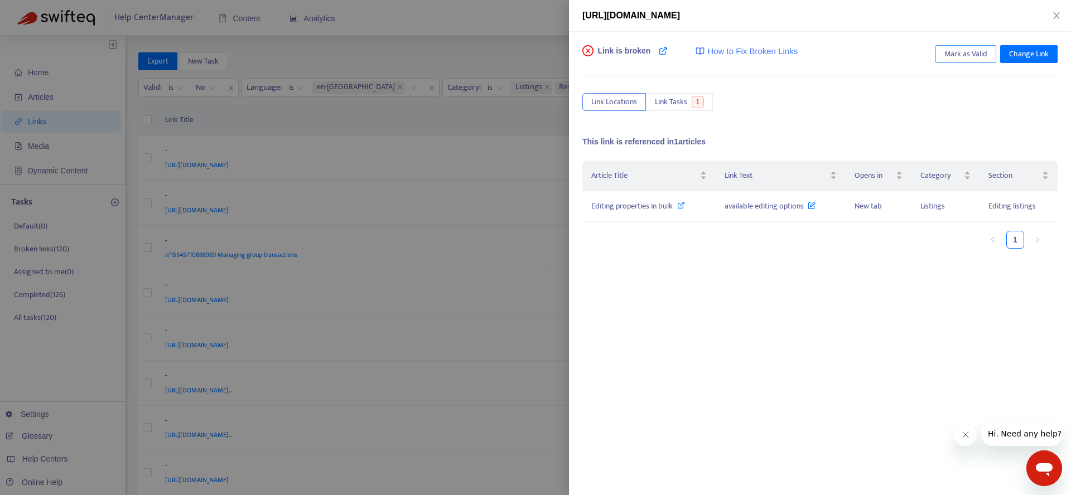
click at [960, 55] on span "Mark as Valid" at bounding box center [965, 54] width 43 height 12
click at [1054, 17] on icon "close" at bounding box center [1056, 15] width 9 height 9
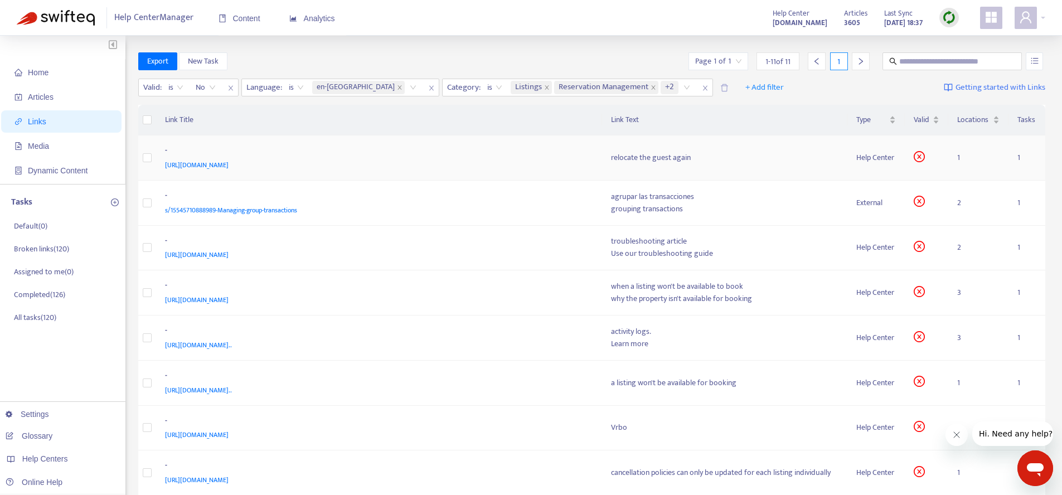
click at [775, 164] on td "relocate the guest again" at bounding box center [724, 157] width 245 height 45
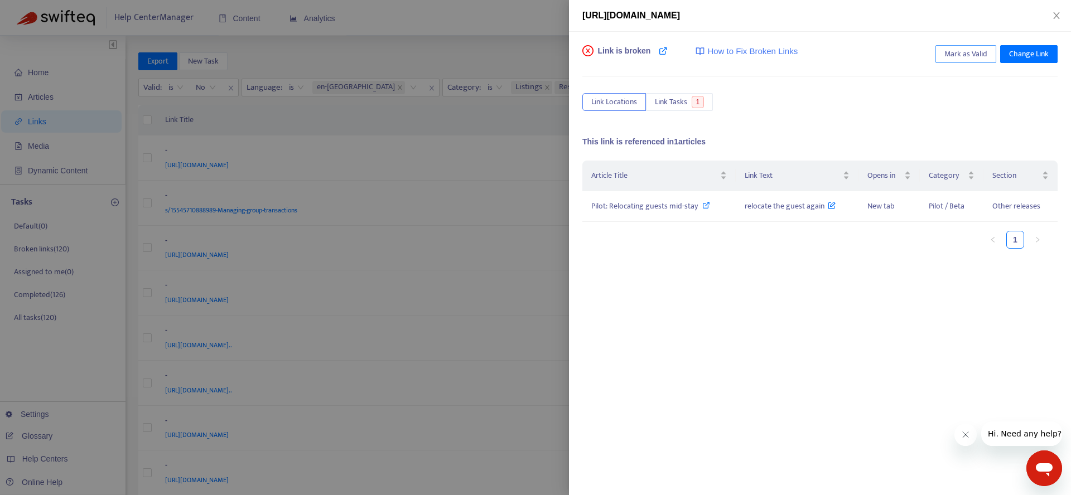
click at [967, 56] on span "Mark as Valid" at bounding box center [965, 54] width 43 height 12
click at [1052, 20] on button "Close" at bounding box center [1056, 16] width 16 height 11
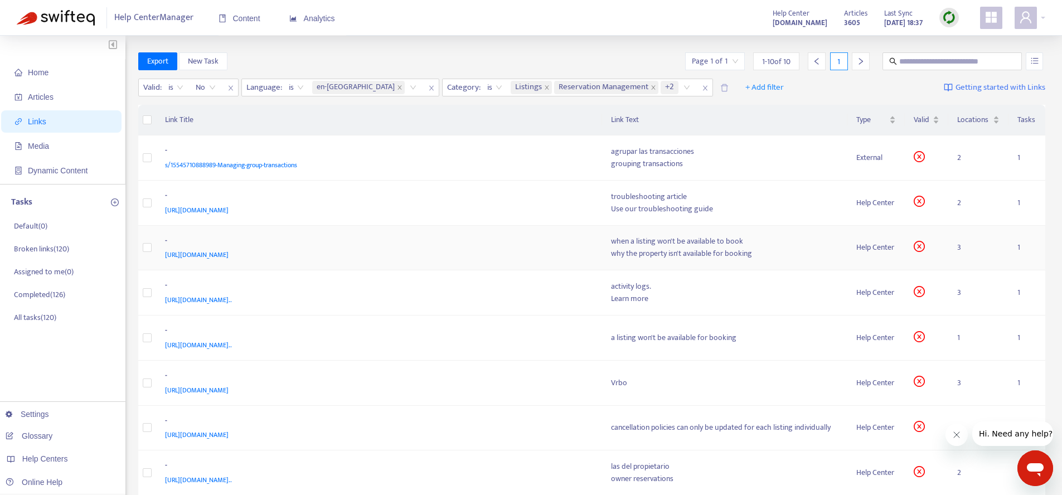
click at [783, 262] on td "when a listing won't be available to book why the property isn't available for …" at bounding box center [724, 248] width 245 height 45
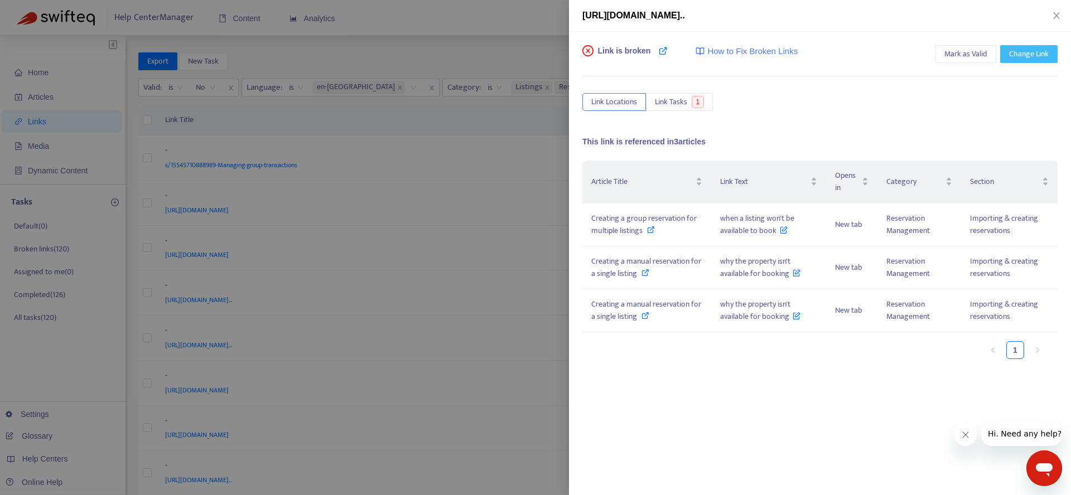
click at [1009, 54] on span "Change Link" at bounding box center [1029, 54] width 40 height 12
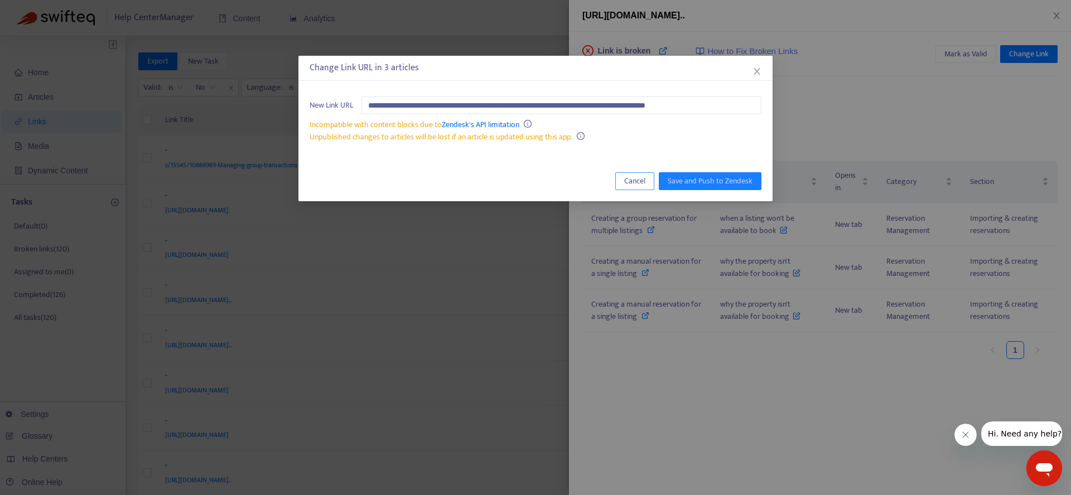
click at [643, 180] on span "Cancel" at bounding box center [634, 181] width 21 height 12
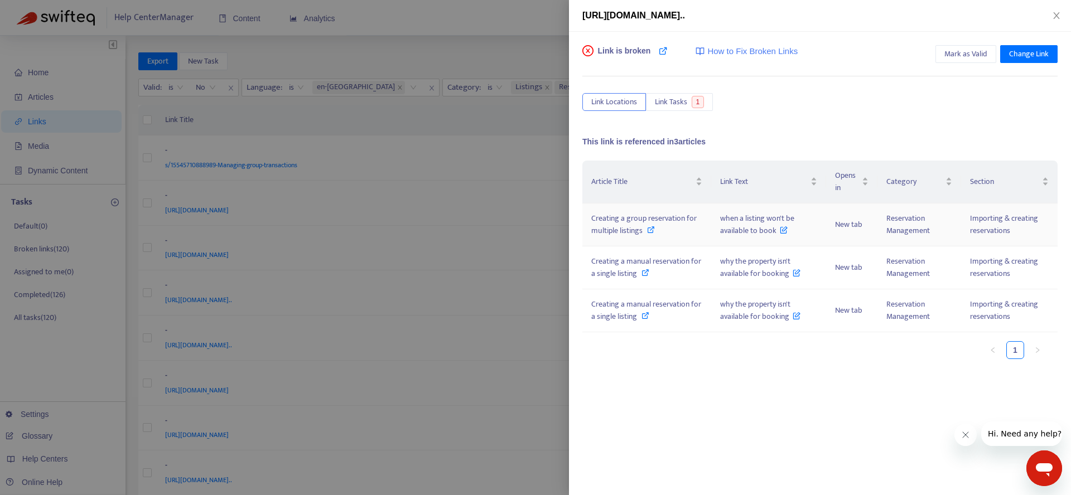
click at [652, 230] on icon at bounding box center [651, 230] width 8 height 8
click at [643, 274] on icon at bounding box center [645, 273] width 8 height 8
click at [970, 56] on span "Mark as Valid" at bounding box center [965, 54] width 43 height 12
click at [1055, 21] on div "https://help.guesty.com/hc/en-gb/articles/9384671403549-Unable-to-assign-a-list…" at bounding box center [819, 15] width 475 height 13
click at [1057, 17] on icon "close" at bounding box center [1056, 15] width 9 height 9
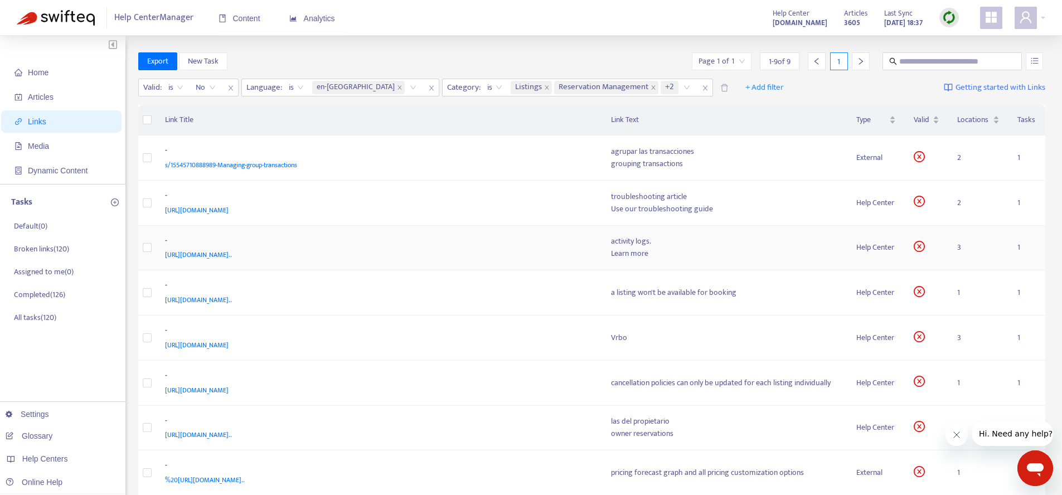
click at [576, 264] on td "- https://help.guesty.com/hc/en-gb/articles/19429194908061-Beta-Tracking-change…" at bounding box center [379, 248] width 446 height 45
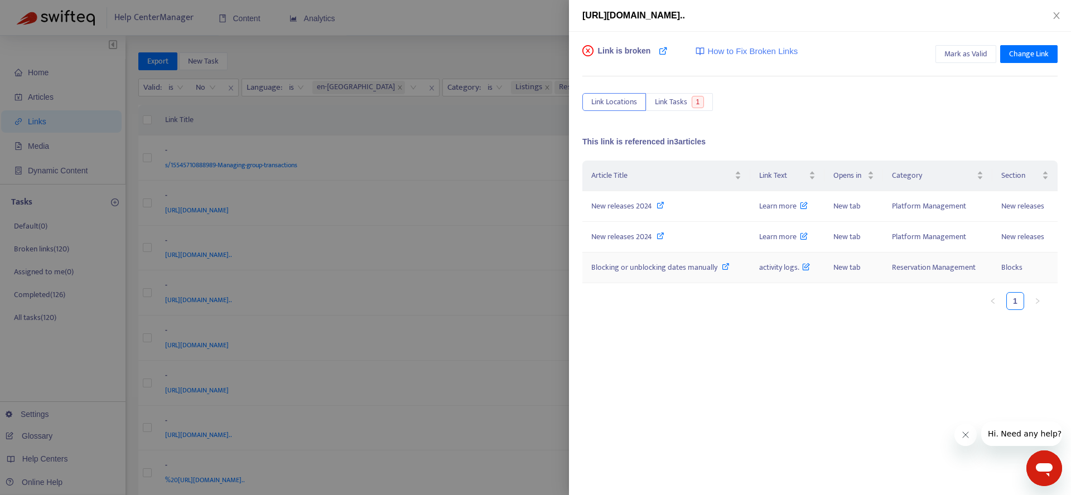
click at [721, 266] on icon at bounding box center [725, 267] width 8 height 8
click at [805, 329] on div "Article Title Link Text Opens in Category Section New releases 2024 Learn more …" at bounding box center [819, 272] width 475 height 223
click at [656, 232] on icon at bounding box center [660, 236] width 8 height 8
